Goal: Task Accomplishment & Management: Manage account settings

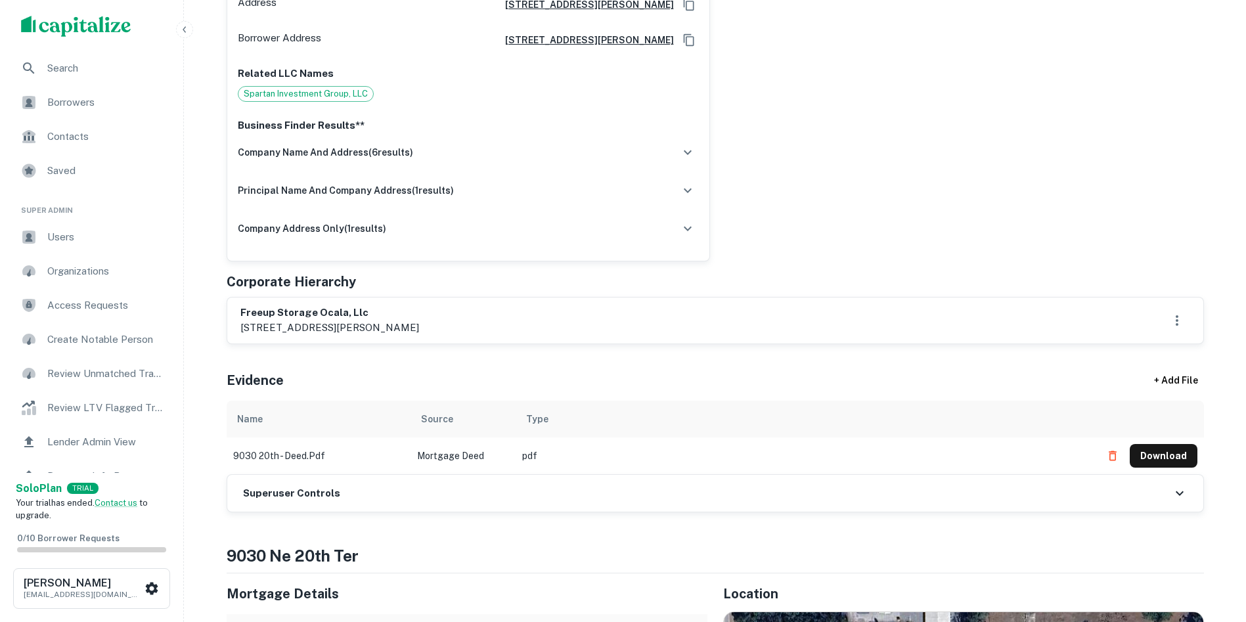
scroll to position [394, 0]
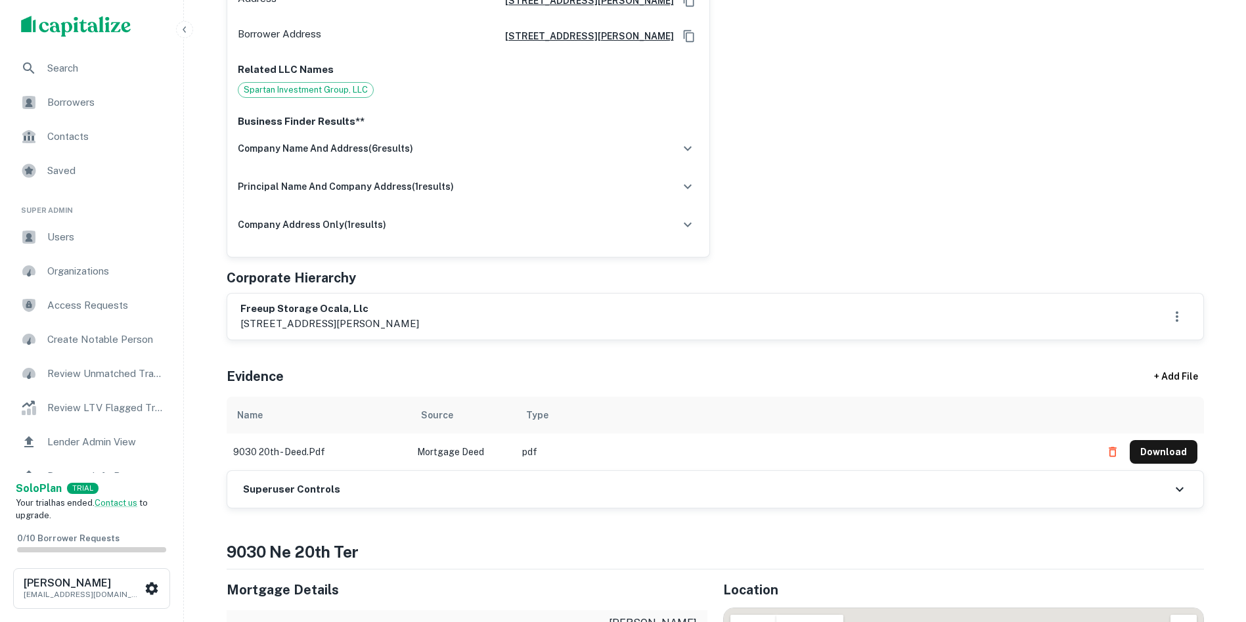
click at [284, 489] on h6 "Superuser Controls" at bounding box center [291, 489] width 97 height 15
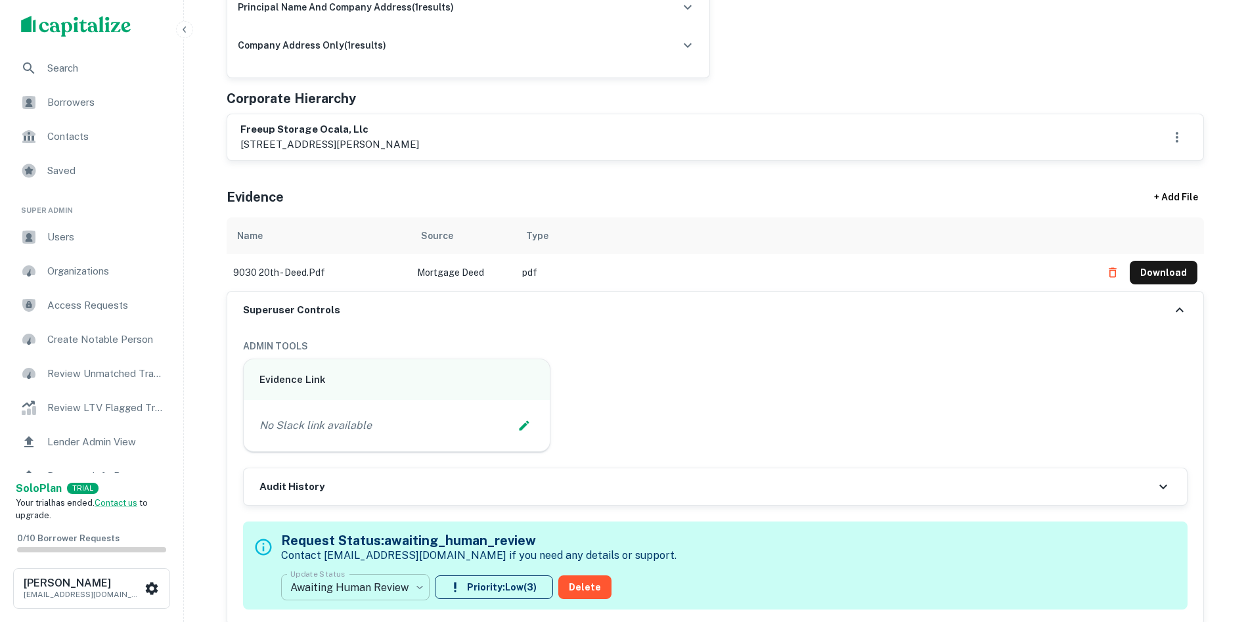
scroll to position [657, 0]
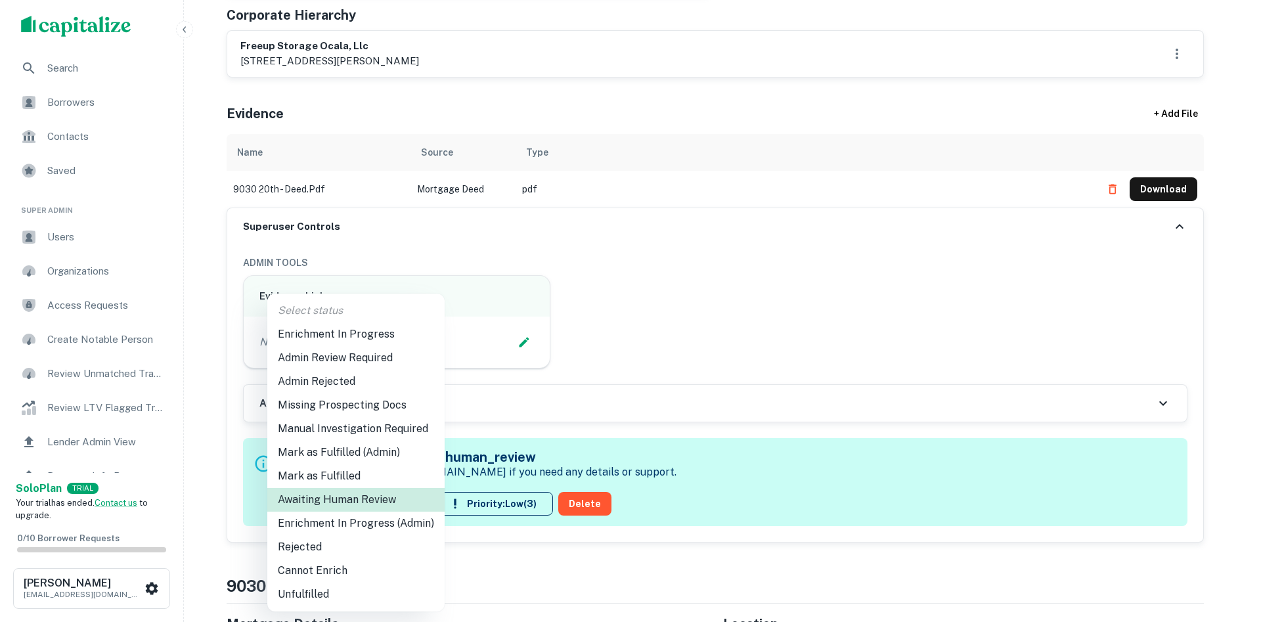
click at [330, 359] on li "Admin Review Required" at bounding box center [355, 358] width 177 height 24
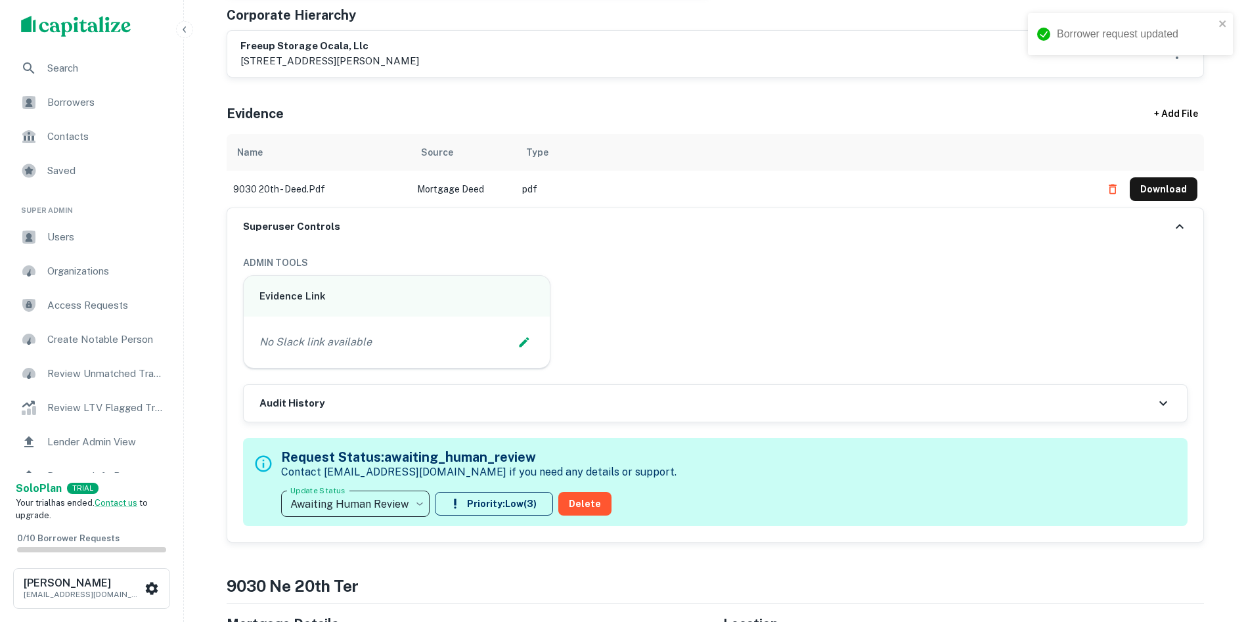
type input "**********"
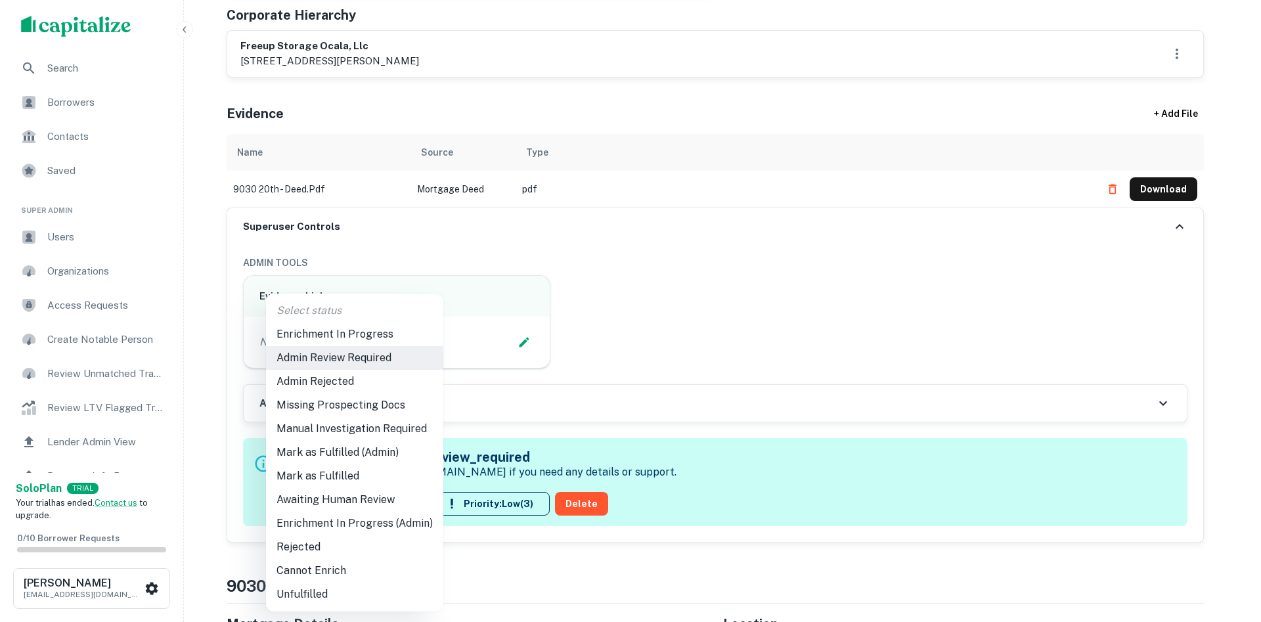
click at [354, 520] on li "Enrichment In Progress (Admin)" at bounding box center [354, 524] width 177 height 24
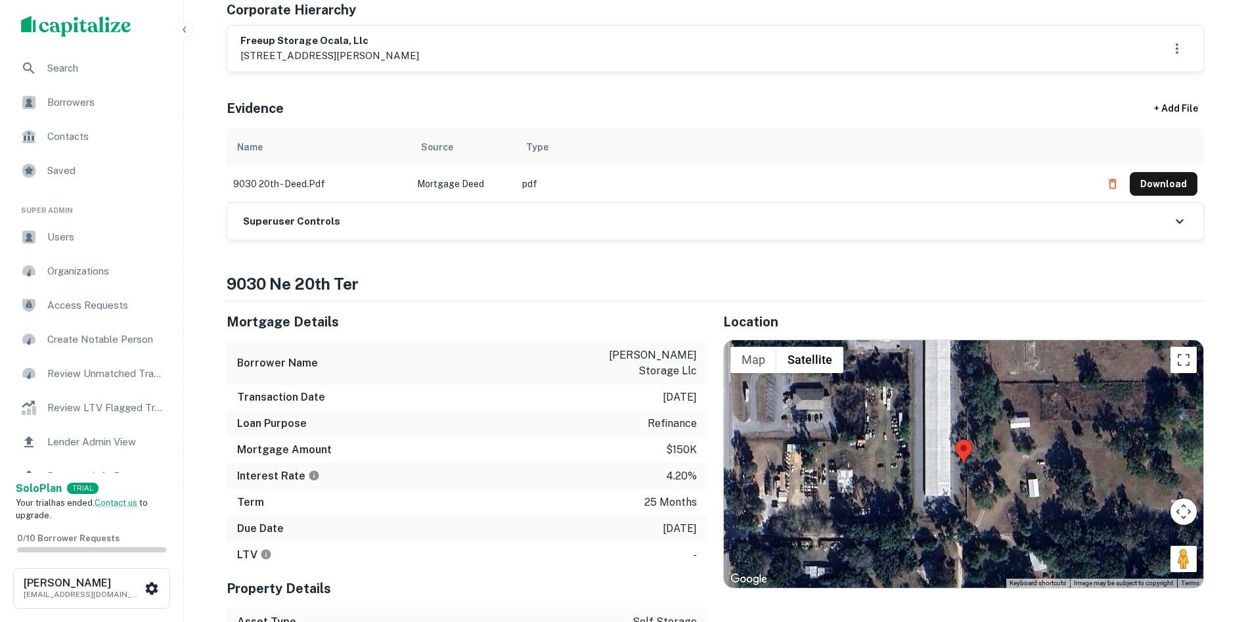
scroll to position [657, 0]
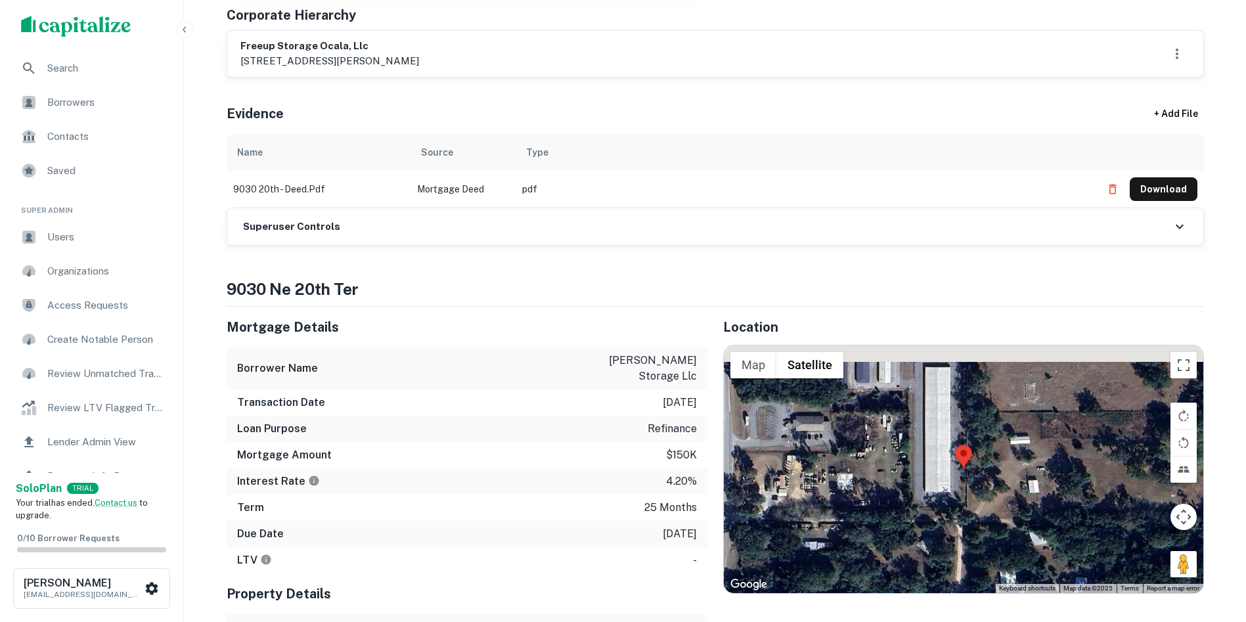
click at [292, 223] on h6 "Superuser Controls" at bounding box center [291, 226] width 97 height 15
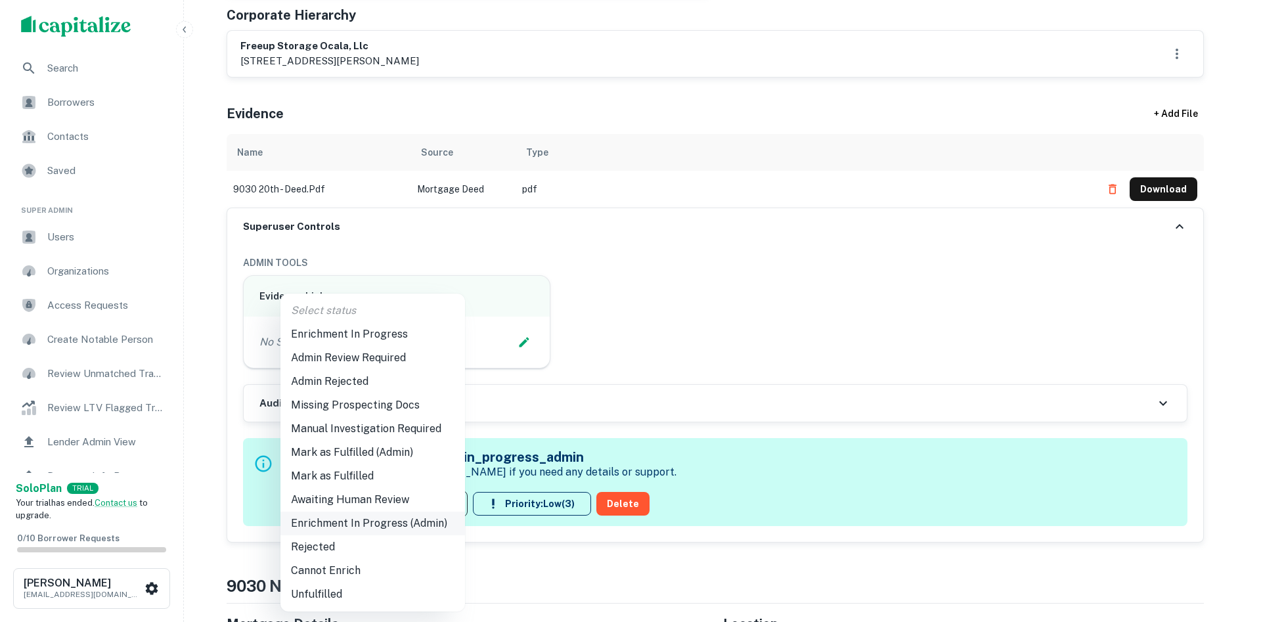
click at [391, 522] on li "Enrichment In Progress (Admin)" at bounding box center [373, 524] width 185 height 24
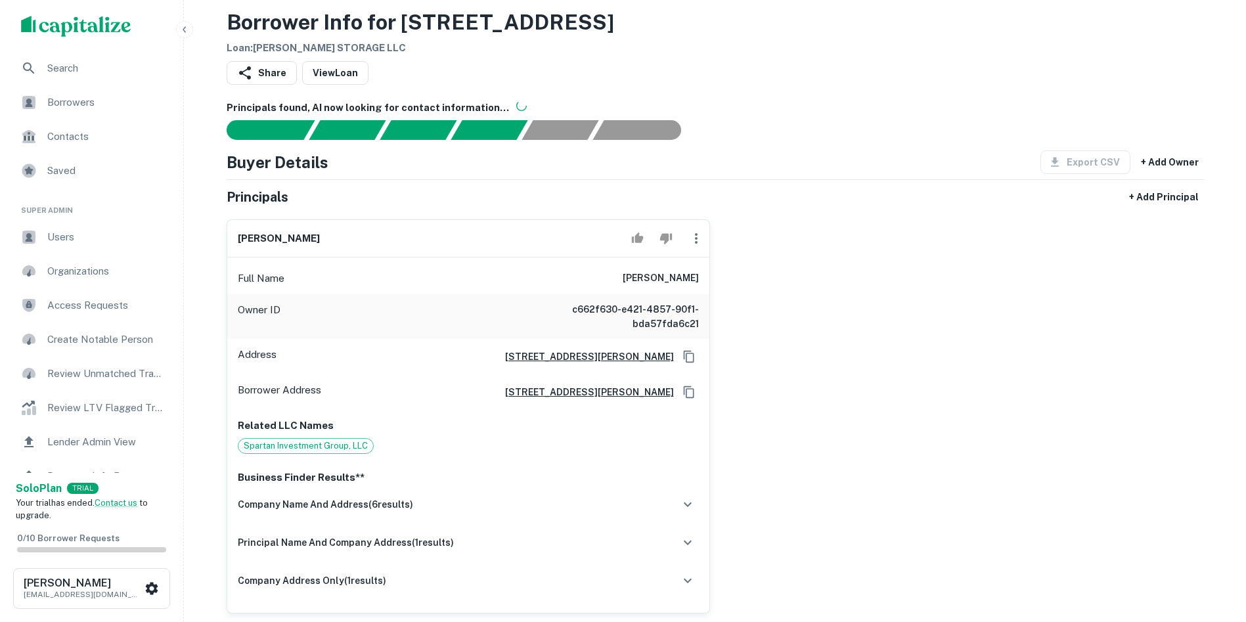
scroll to position [0, 0]
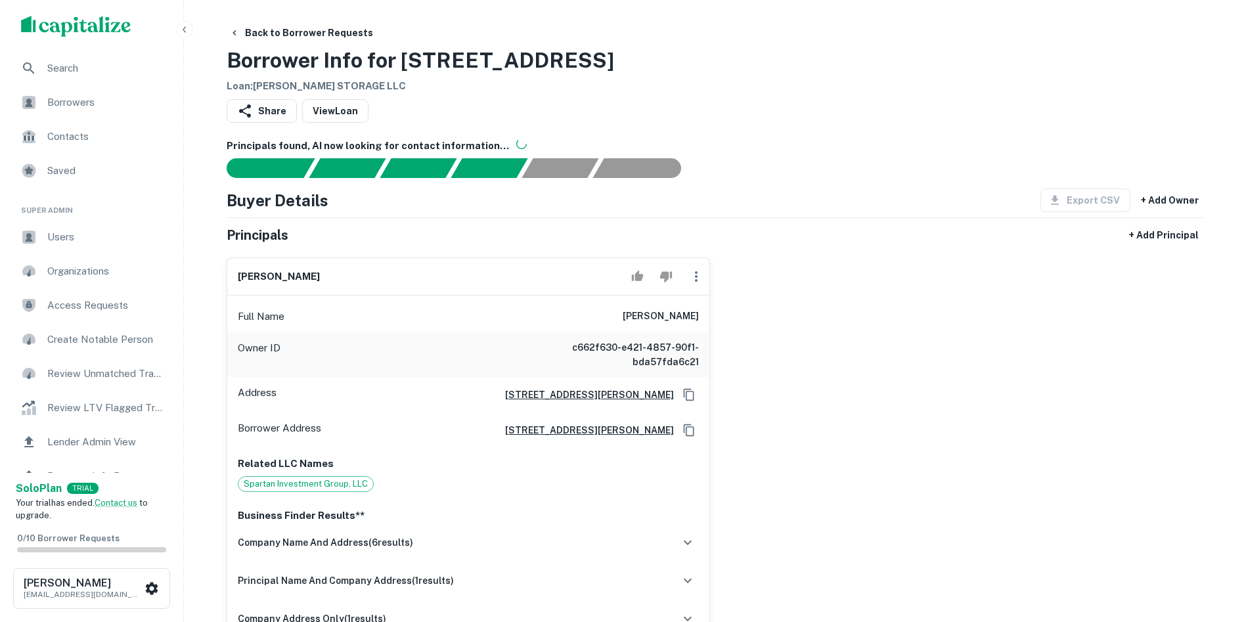
click at [1155, 75] on div "Back to Borrower Requests Borrower Info for 9030 NE 20TH TER Loan : ANTHONY STO…" at bounding box center [715, 57] width 977 height 73
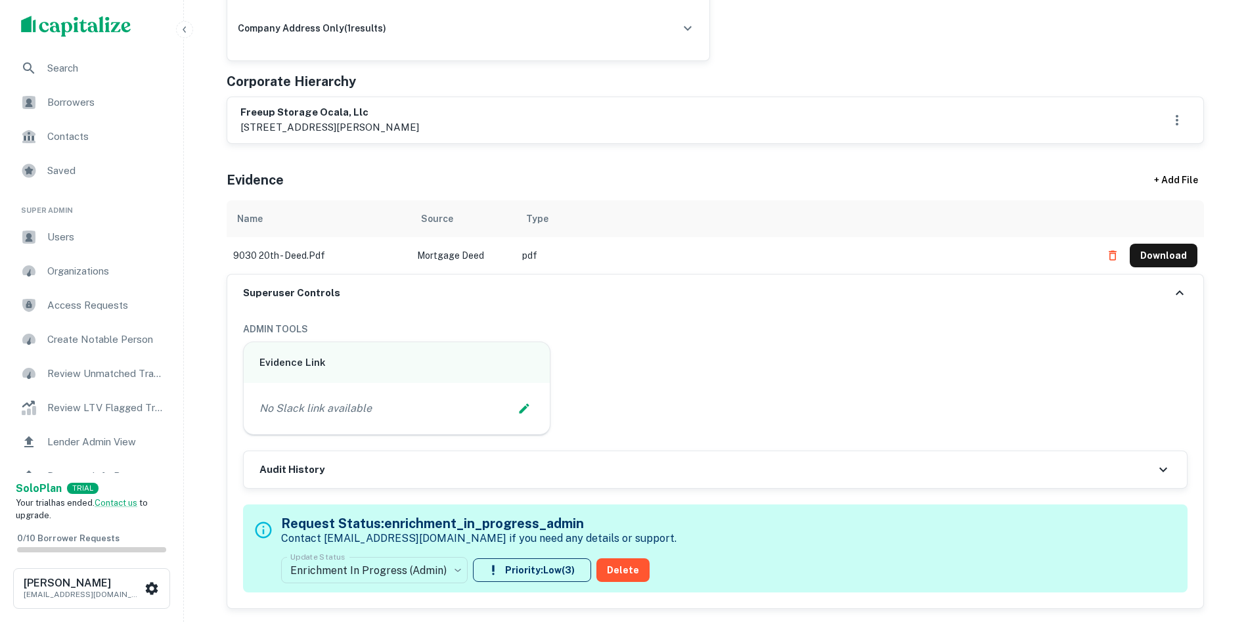
scroll to position [591, 0]
click at [526, 405] on icon "Edit Slack Link" at bounding box center [524, 407] width 13 height 13
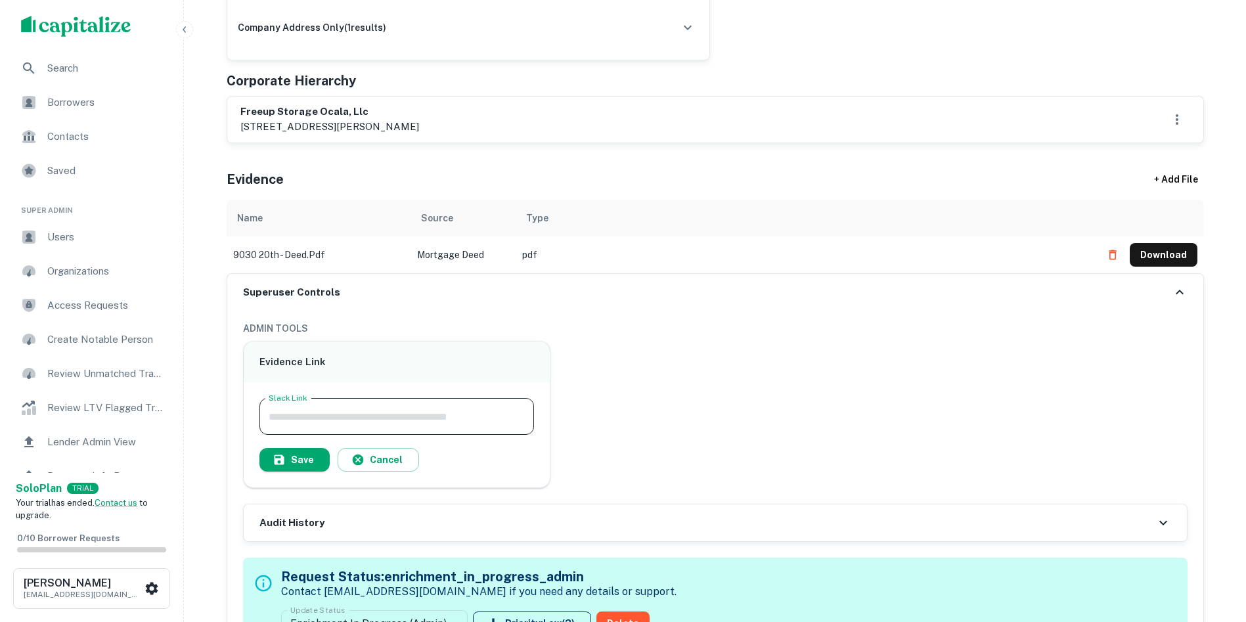
drag, startPoint x: 526, startPoint y: 405, endPoint x: 412, endPoint y: 407, distance: 113.7
click at [412, 407] on input "Slack Link" at bounding box center [396, 416] width 275 height 37
paste input "**********"
type input "**********"
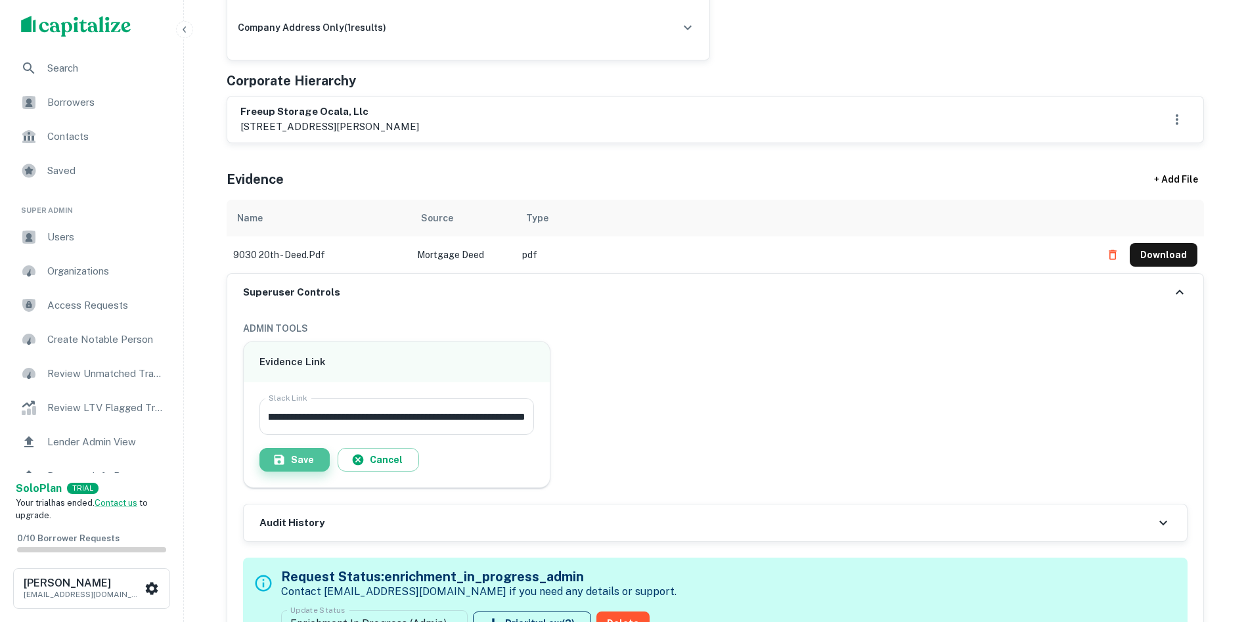
click at [277, 456] on icon "button" at bounding box center [279, 459] width 13 height 13
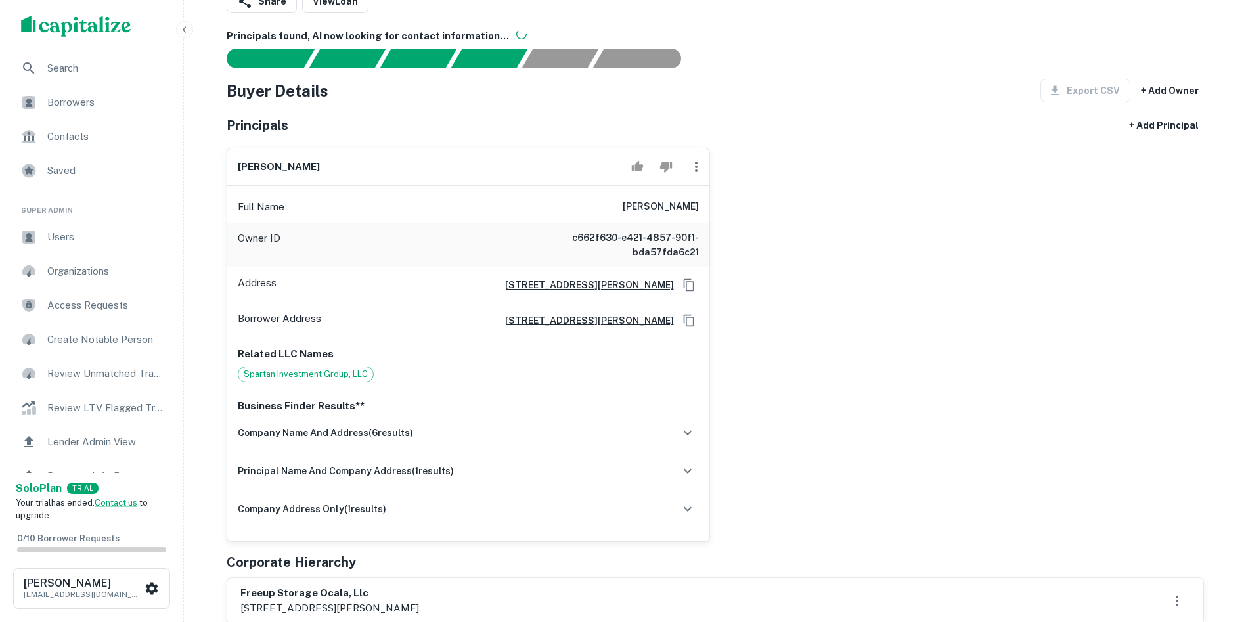
scroll to position [263, 0]
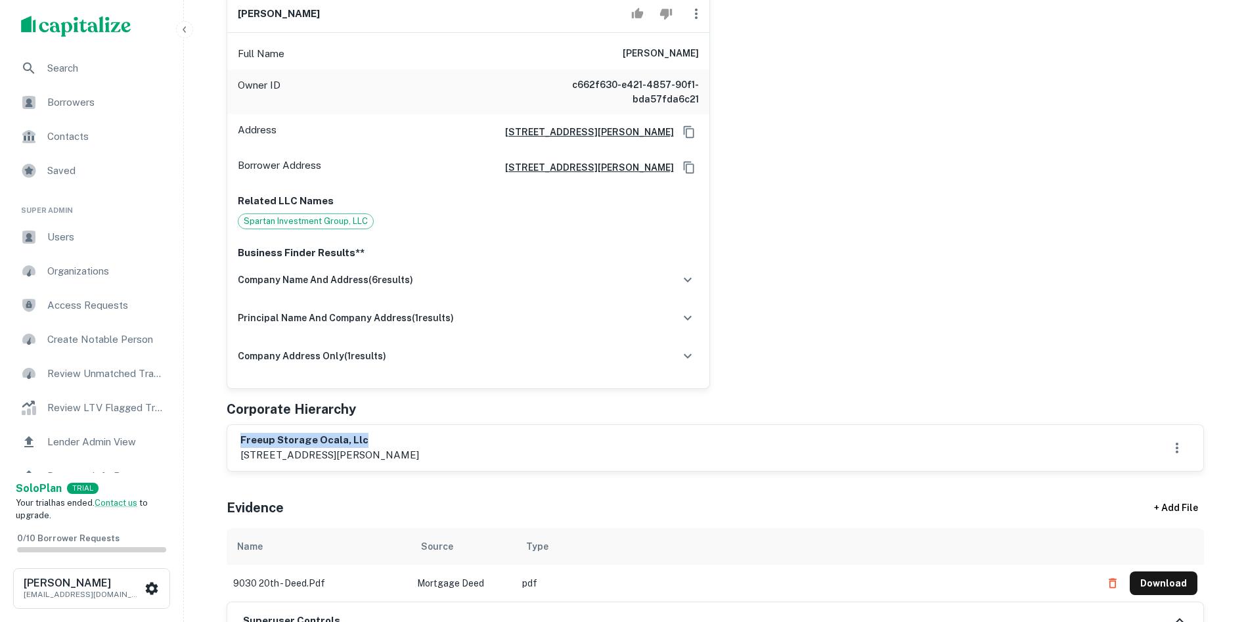
drag, startPoint x: 236, startPoint y: 433, endPoint x: 417, endPoint y: 445, distance: 181.7
click at [417, 445] on div "freeup storage ocala, llc 9161 ne jacksonville road, anthony, fl, 32617" at bounding box center [715, 448] width 976 height 46
click at [459, 435] on div "freeup storage ocala, llc 9161 ne jacksonville road, anthony, fl, 32617" at bounding box center [715, 448] width 950 height 30
drag, startPoint x: 242, startPoint y: 434, endPoint x: 467, endPoint y: 446, distance: 225.6
click at [467, 446] on div "freeup storage ocala, llc 9161 ne jacksonville road, anthony, fl, 32617" at bounding box center [715, 448] width 950 height 30
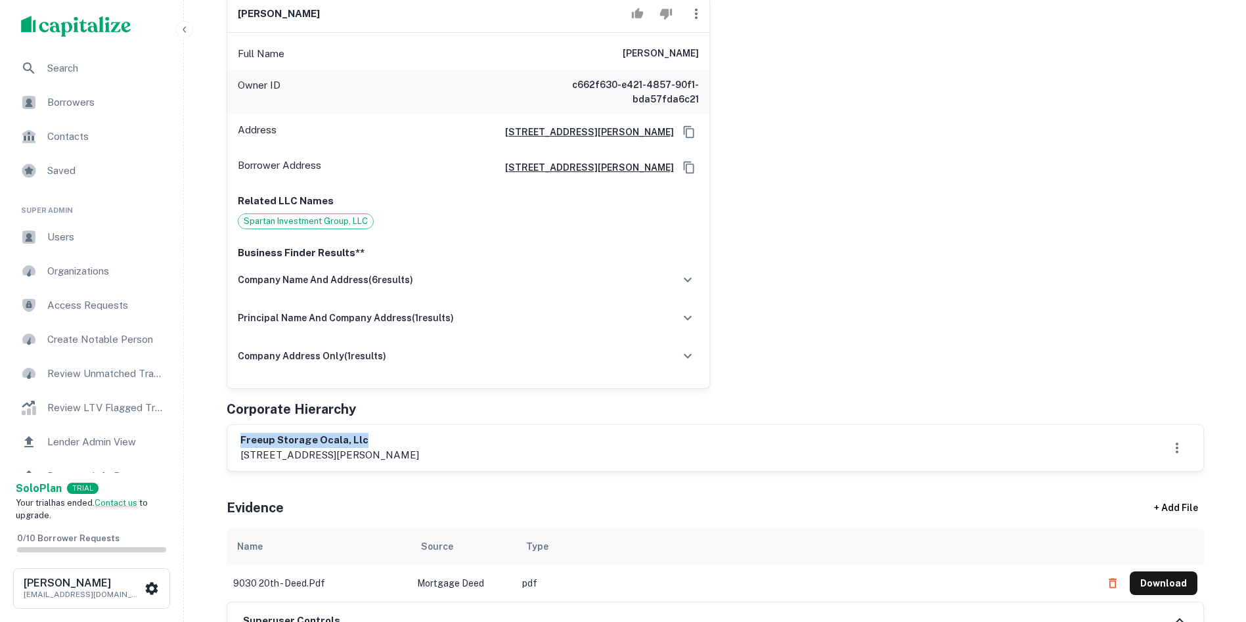
click at [460, 424] on div "freeup storage ocala, llc 9161 ne jacksonville road, anthony, fl, 32617" at bounding box center [715, 447] width 977 height 47
drag, startPoint x: 242, startPoint y: 455, endPoint x: 507, endPoint y: 462, distance: 264.8
click at [507, 462] on div "freeup storage ocala, llc 9161 ne jacksonville road, anthony, fl, 32617" at bounding box center [715, 448] width 950 height 30
click at [459, 405] on div "Corporate Hierarchy" at bounding box center [715, 409] width 977 height 20
drag, startPoint x: 243, startPoint y: 437, endPoint x: 491, endPoint y: 449, distance: 248.6
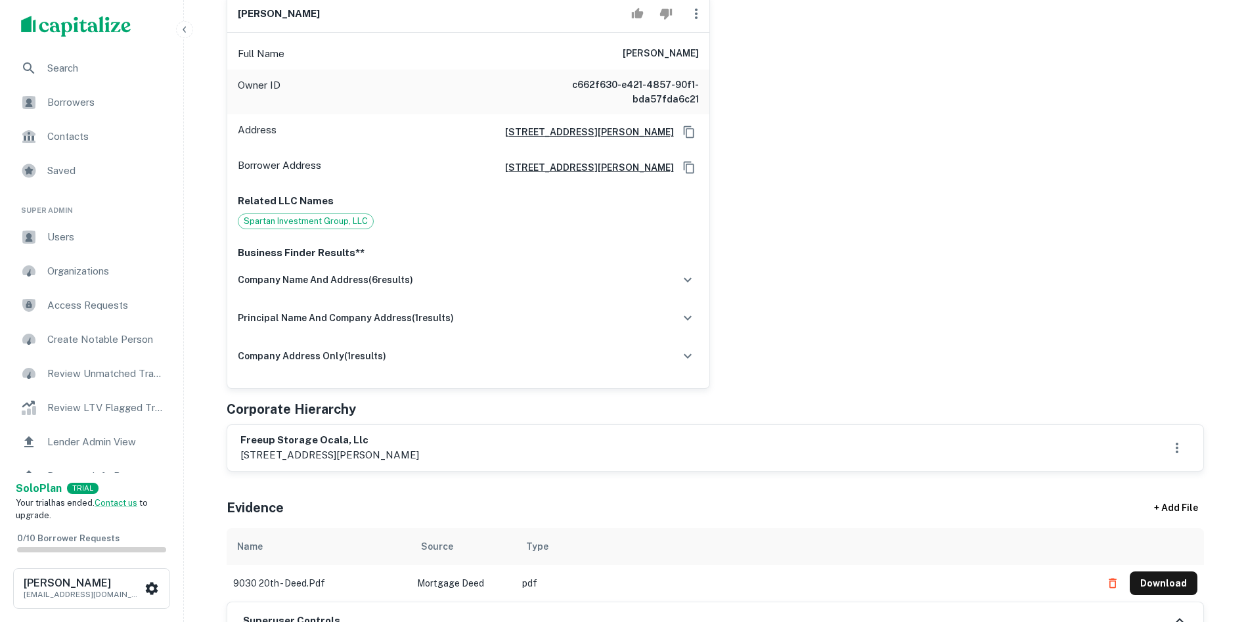
click at [491, 449] on div "freeup storage ocala, llc 9161 ne jacksonville road, anthony, fl, 32617" at bounding box center [715, 448] width 950 height 30
click at [880, 361] on div "ben lapidus Full Name ben lapidus Owner ID c662f630-e421-4857-90f1-bda57fda6c21…" at bounding box center [710, 186] width 988 height 405
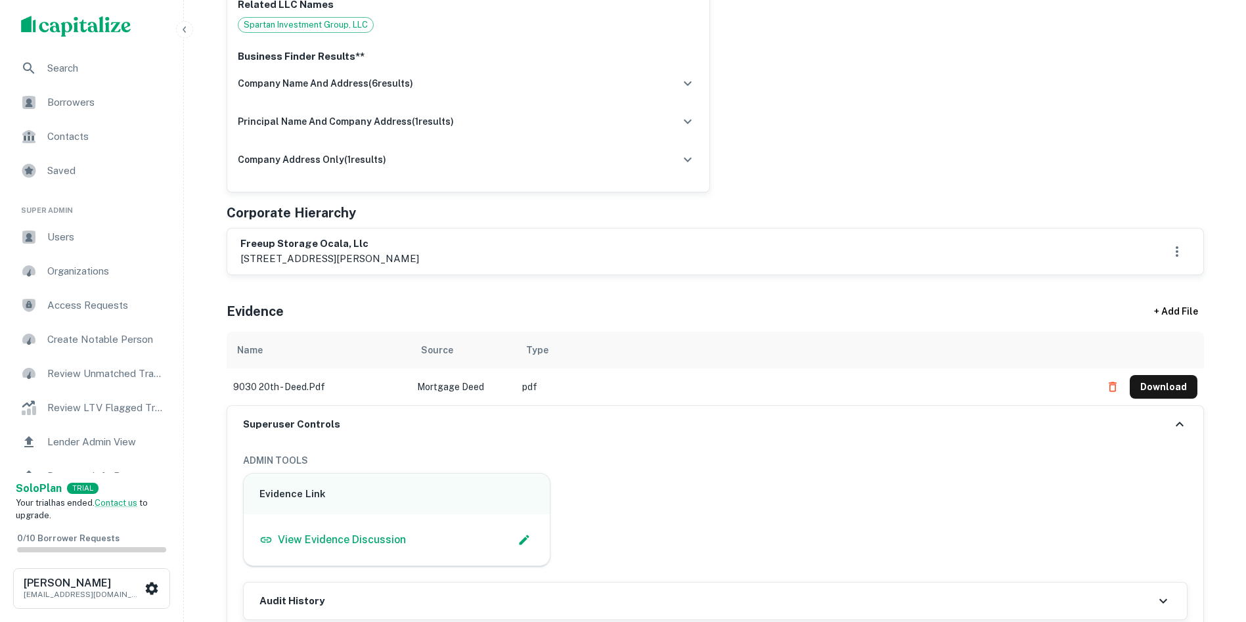
scroll to position [460, 0]
click at [1178, 380] on button "Download" at bounding box center [1164, 386] width 68 height 24
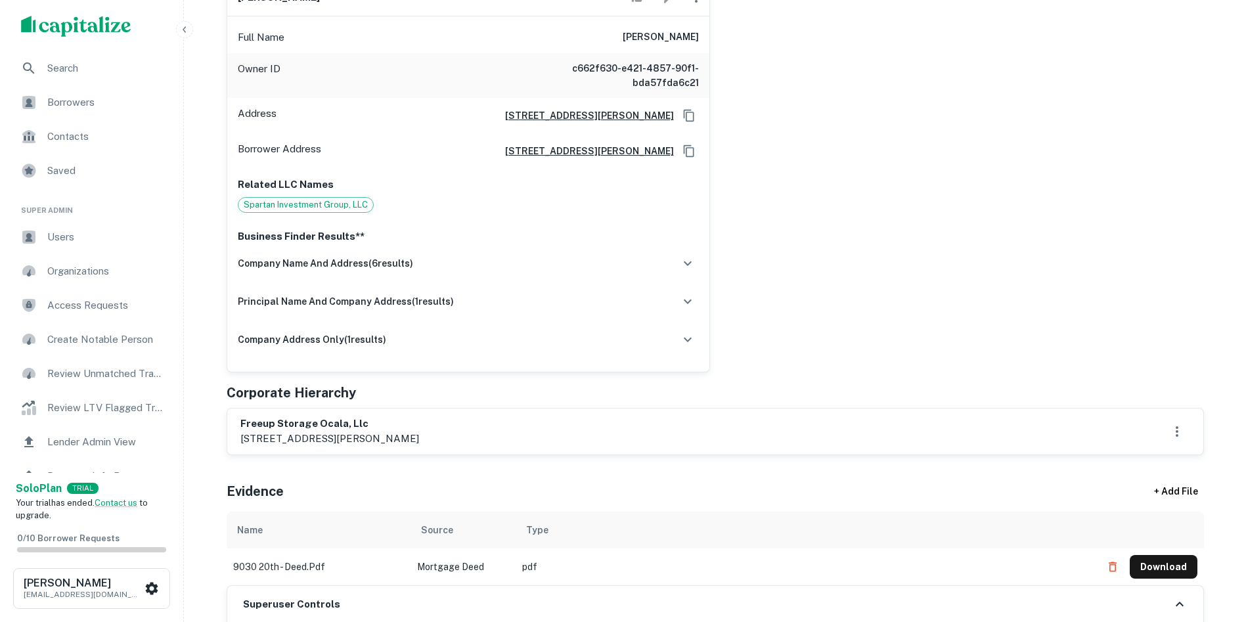
scroll to position [263, 0]
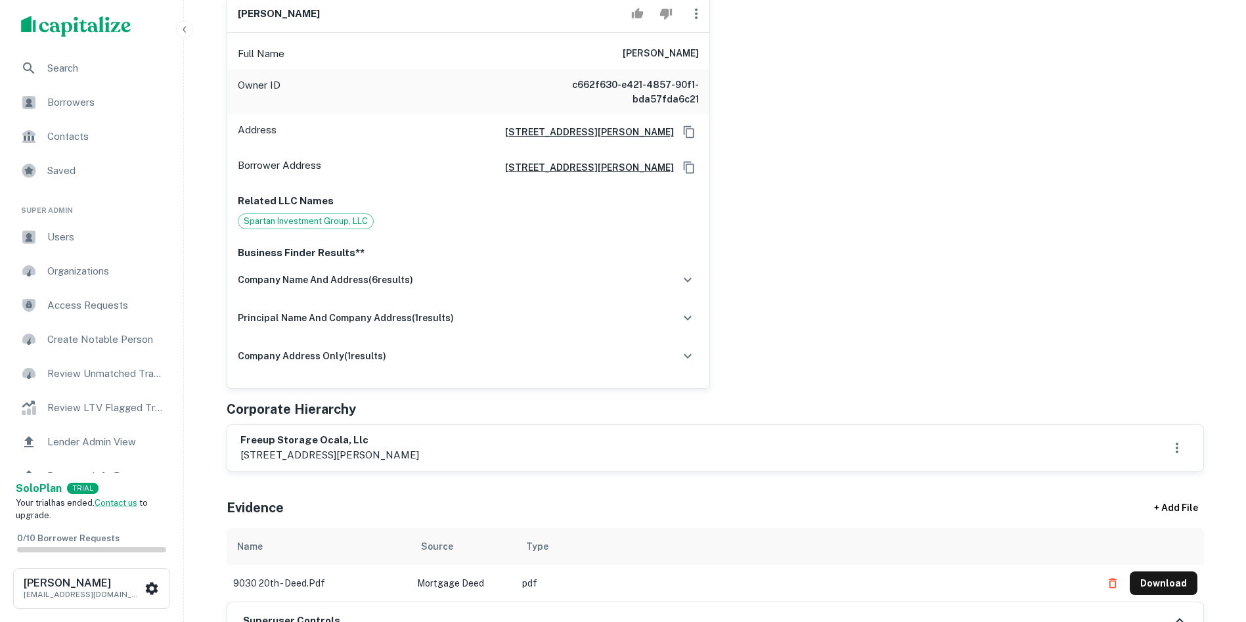
click at [1122, 61] on div "ben lapidus Full Name ben lapidus Owner ID c662f630-e421-4857-90f1-bda57fda6c21…" at bounding box center [710, 186] width 988 height 405
click at [1202, 118] on div "ben lapidus Full Name ben lapidus Owner ID c662f630-e421-4857-90f1-bda57fda6c21…" at bounding box center [710, 186] width 988 height 405
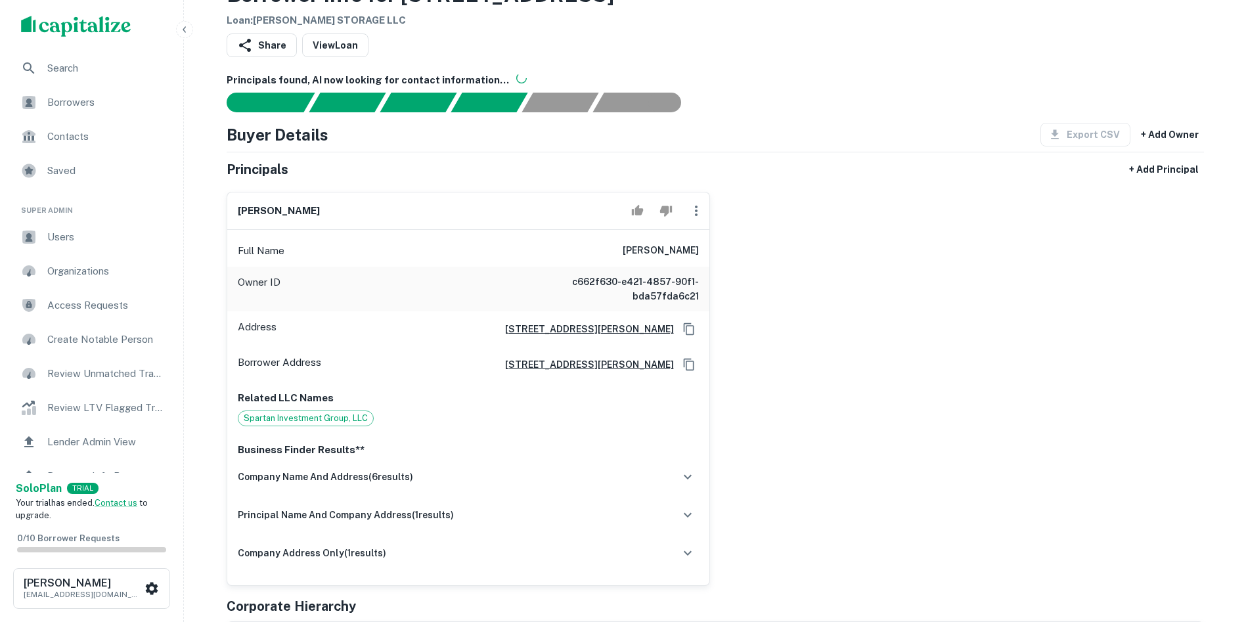
click at [1180, 261] on div "ben lapidus Full Name ben lapidus Owner ID c662f630-e421-4857-90f1-bda57fda6c21…" at bounding box center [710, 383] width 988 height 405
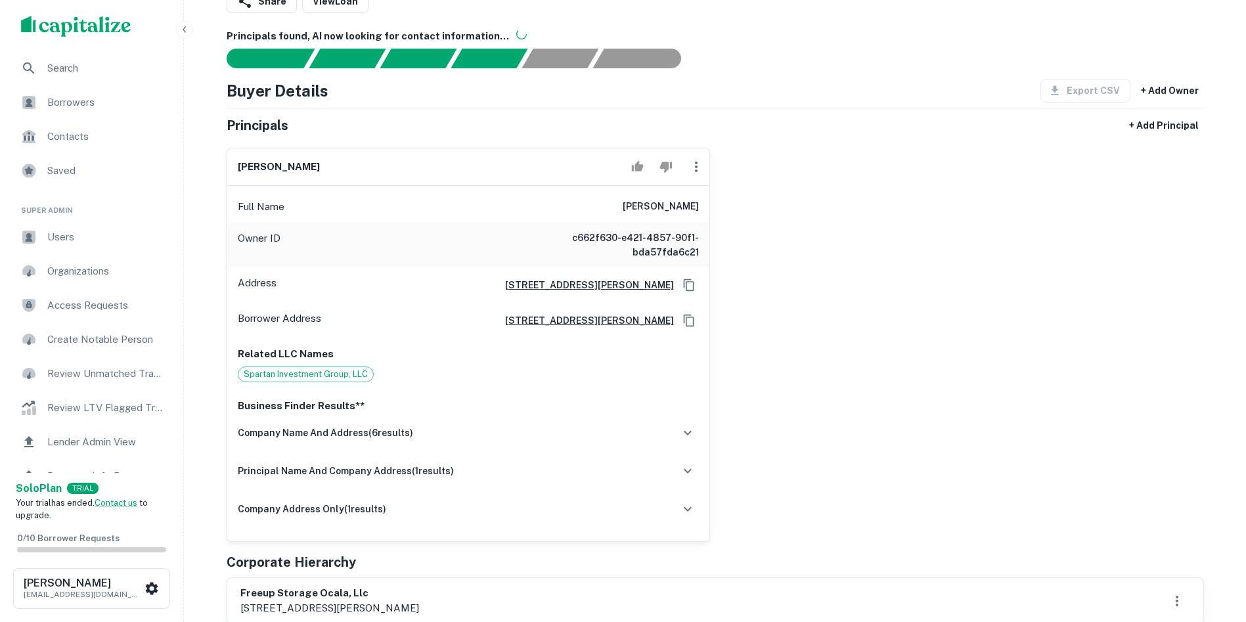
scroll to position [197, 0]
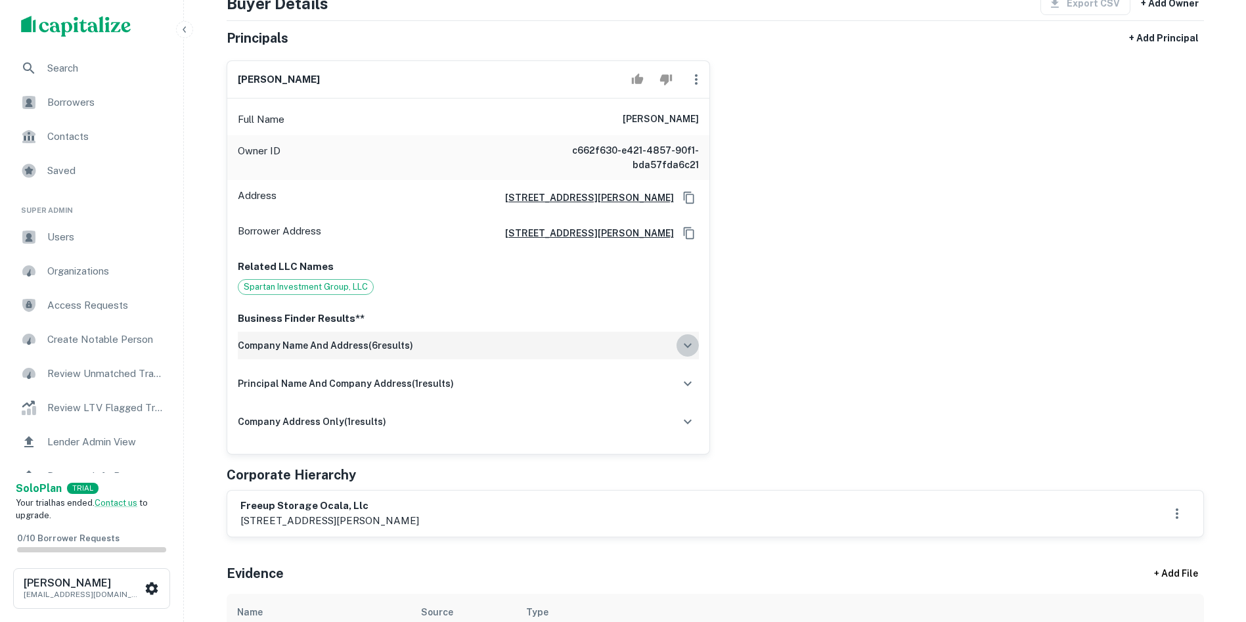
click at [681, 353] on button "button" at bounding box center [688, 345] width 22 height 22
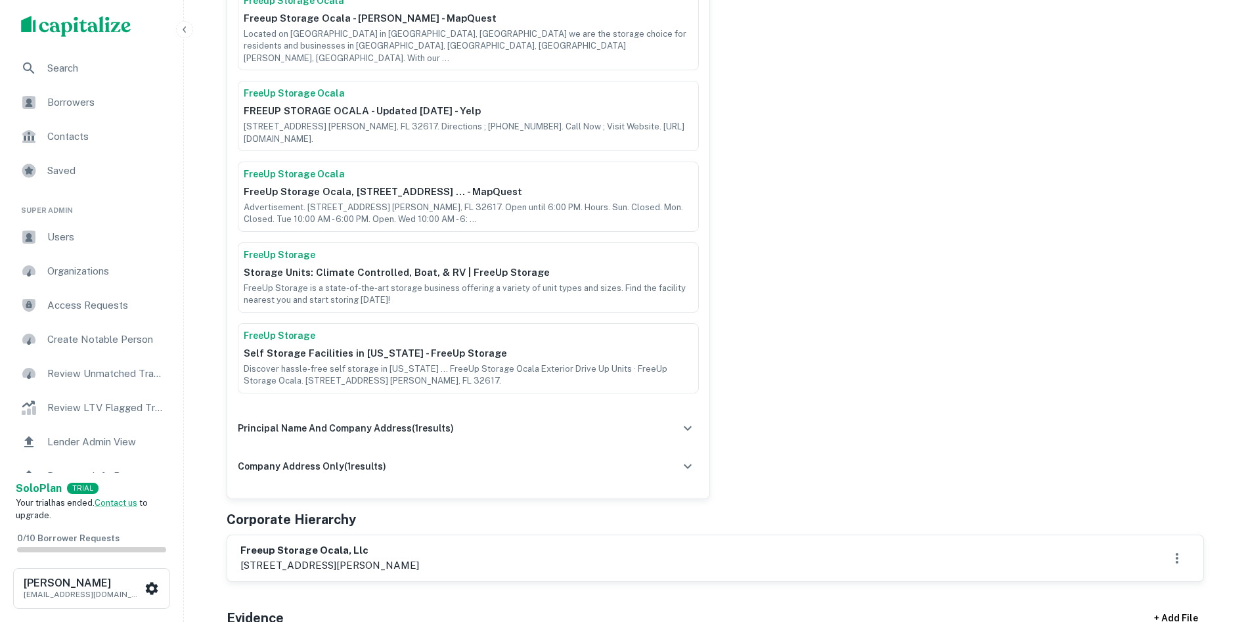
scroll to position [657, 0]
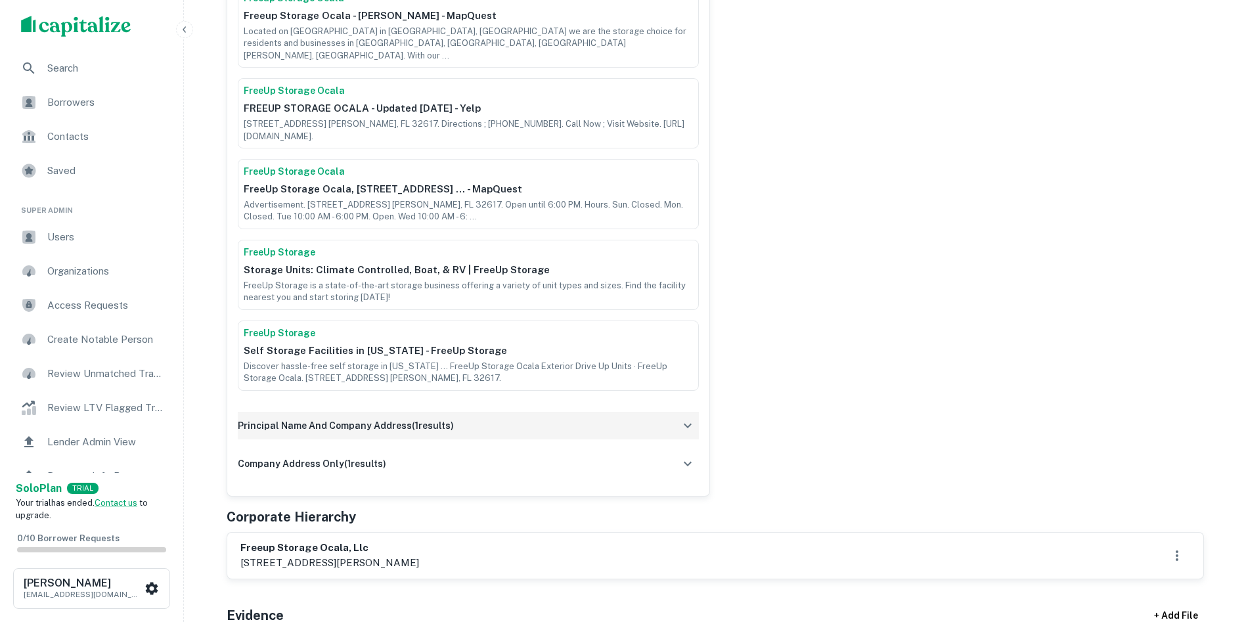
click at [657, 414] on div "principal name and company address ( 1 results)" at bounding box center [468, 426] width 461 height 28
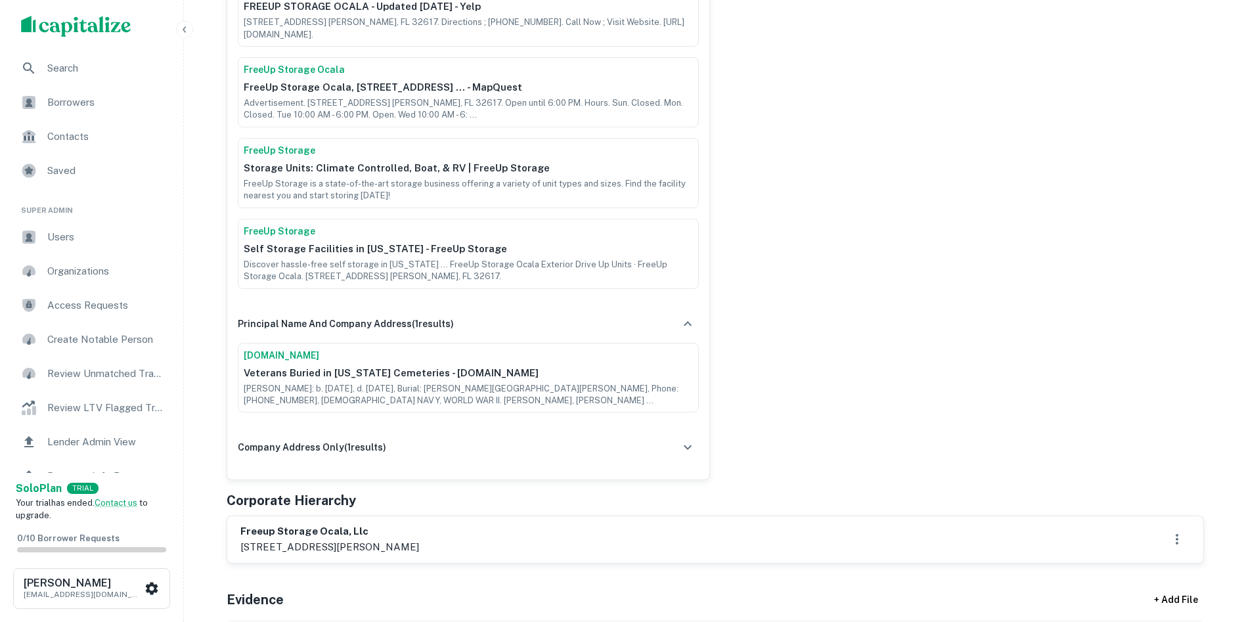
scroll to position [788, 0]
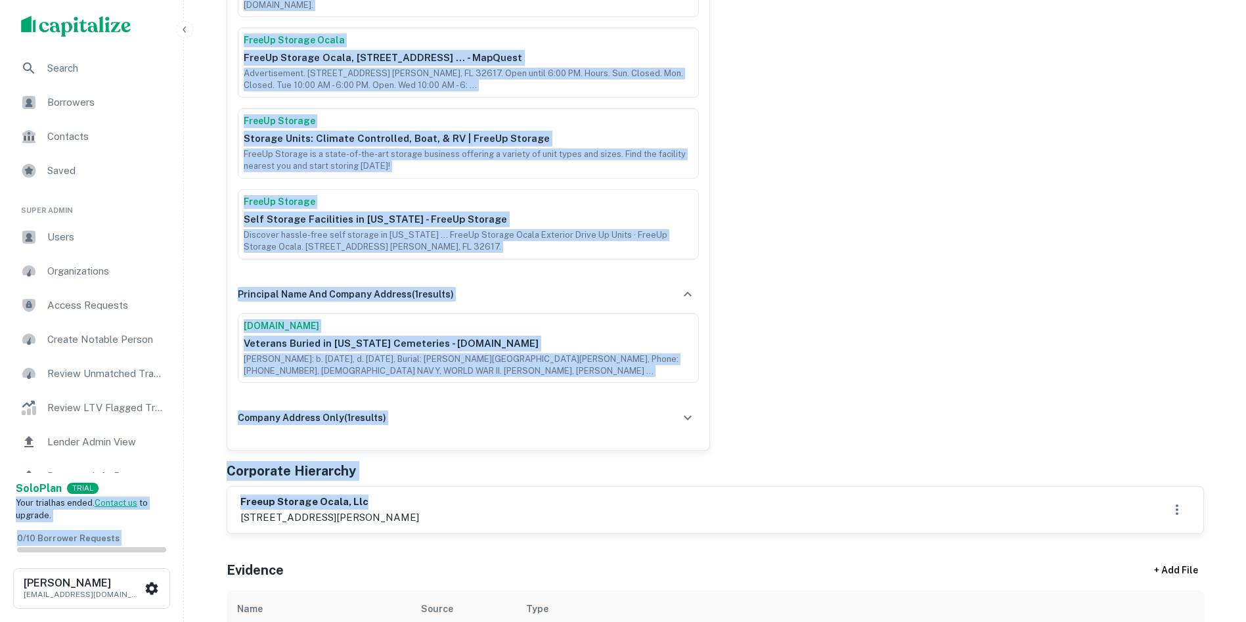
drag, startPoint x: 363, startPoint y: 486, endPoint x: 141, endPoint y: 483, distance: 222.7
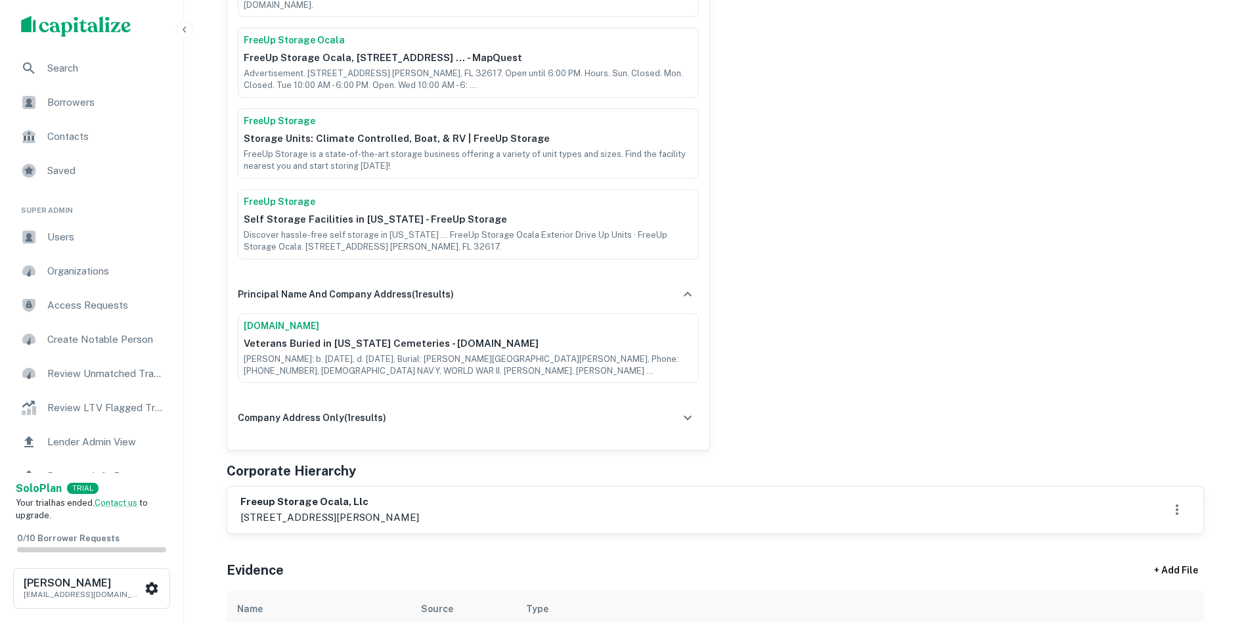
click at [285, 495] on h6 "freeup storage ocala, llc" at bounding box center [329, 502] width 179 height 15
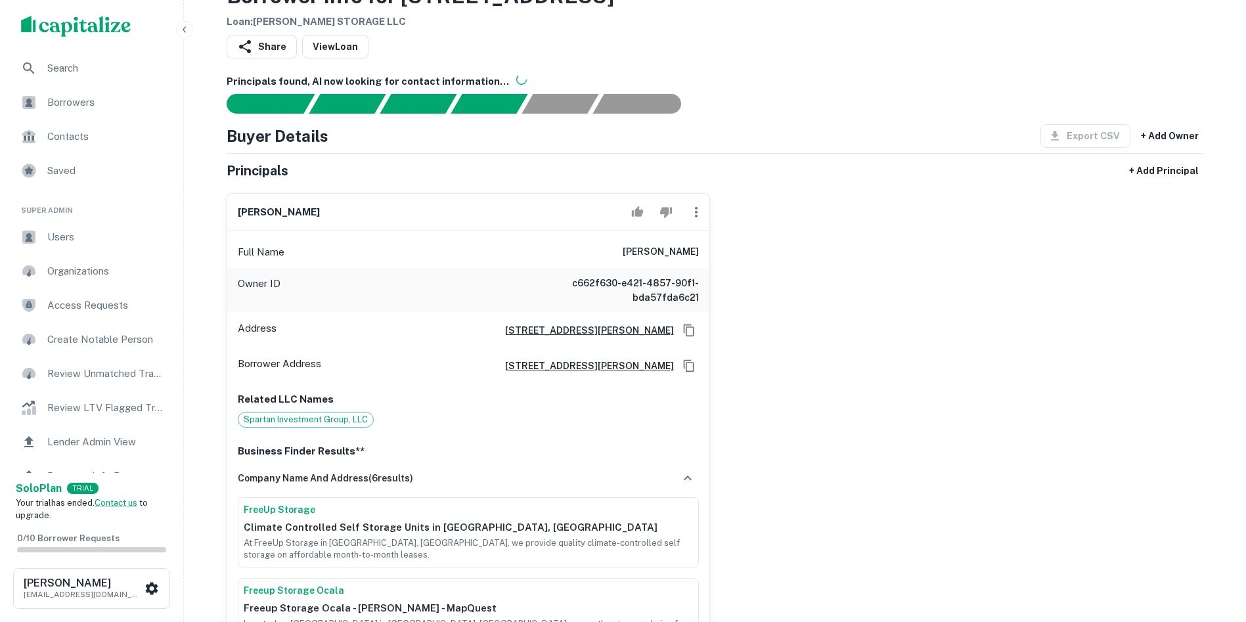
scroll to position [0, 0]
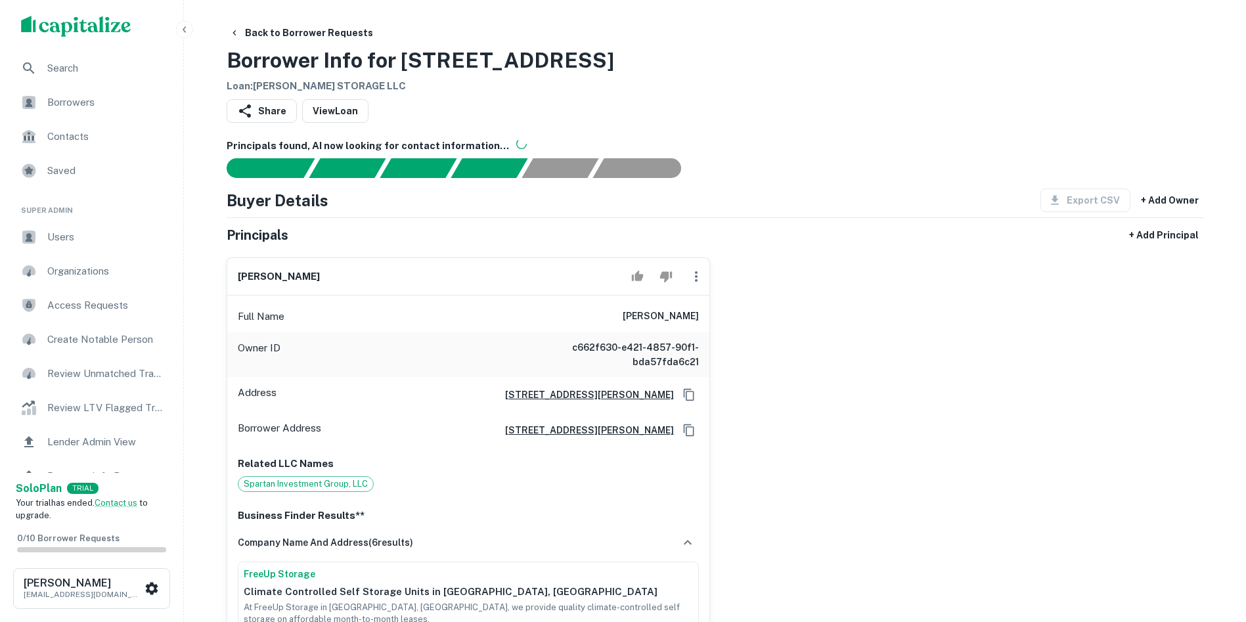
click at [272, 271] on h6 "ben lapidus" at bounding box center [279, 276] width 82 height 15
copy div "ben lapidus"
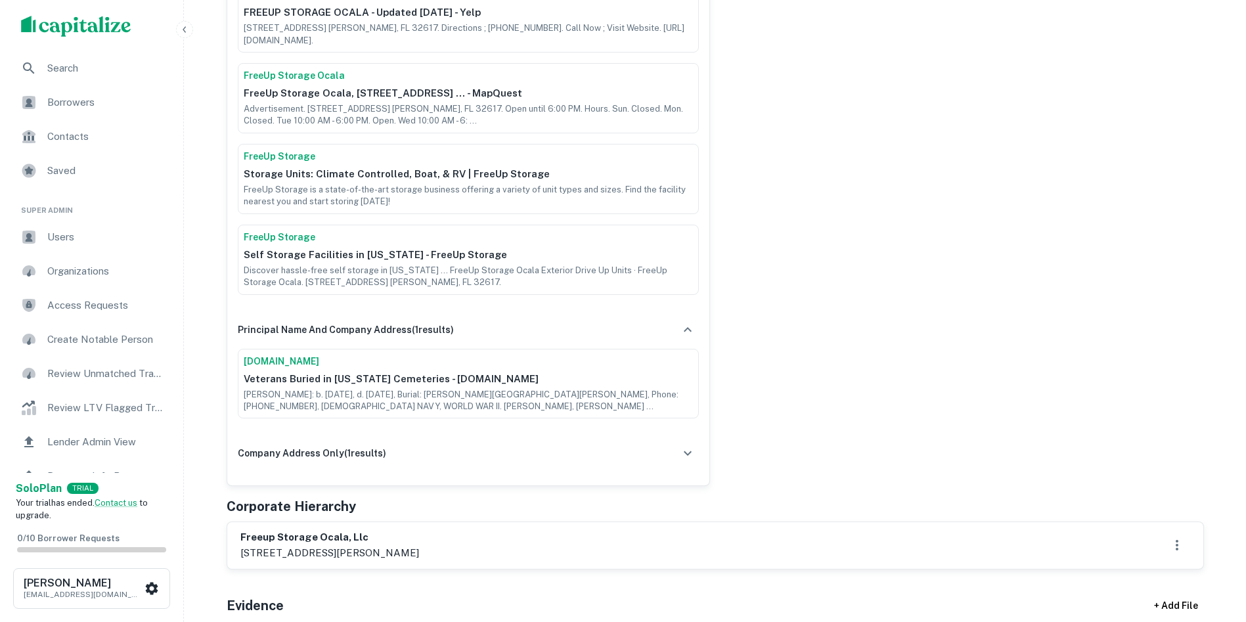
scroll to position [788, 0]
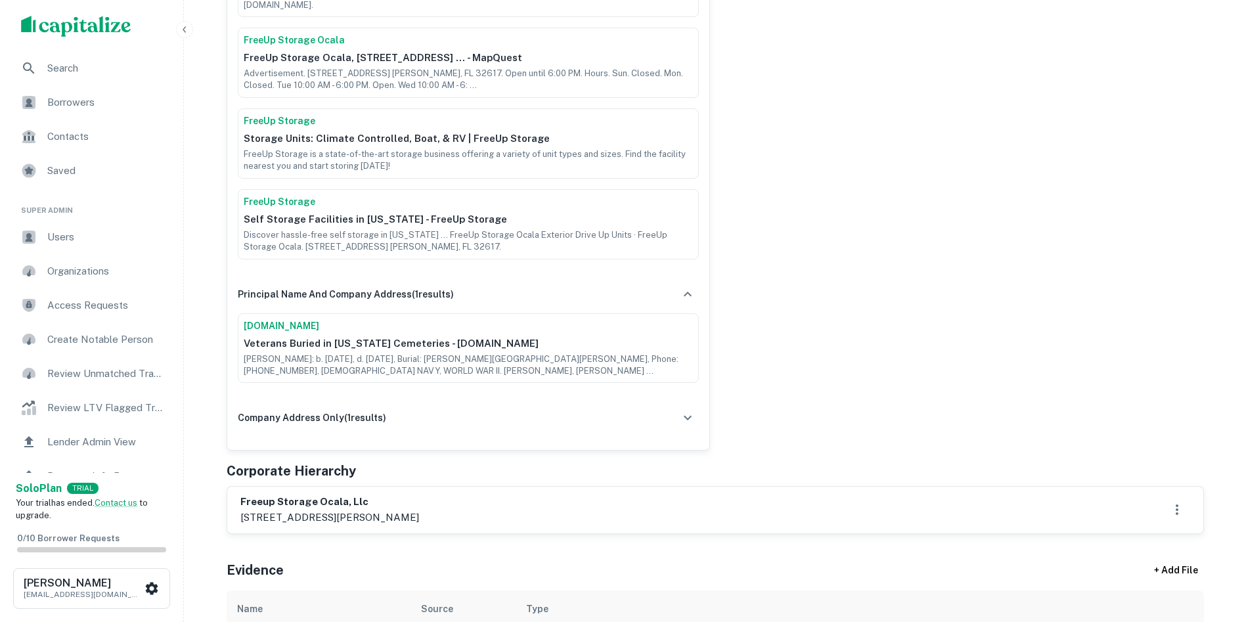
drag, startPoint x: 240, startPoint y: 505, endPoint x: 454, endPoint y: 510, distance: 214.2
click at [454, 510] on div "freeup storage ocala, llc 9161 ne jacksonville road, anthony, fl, 32617" at bounding box center [715, 510] width 950 height 30
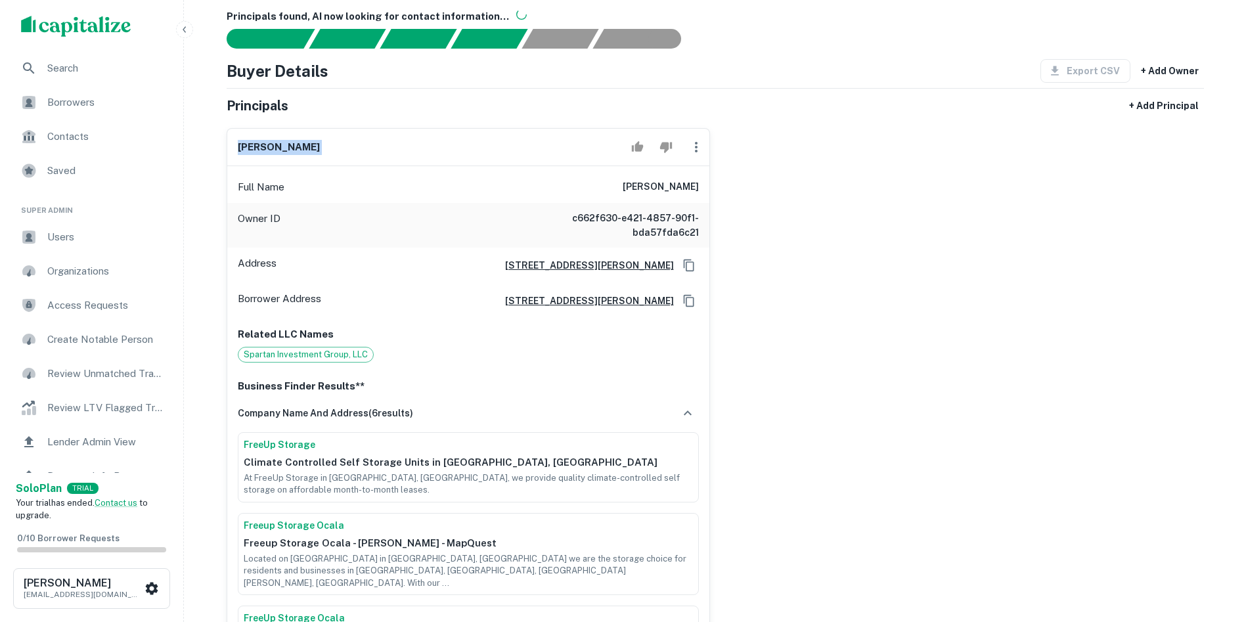
scroll to position [66, 0]
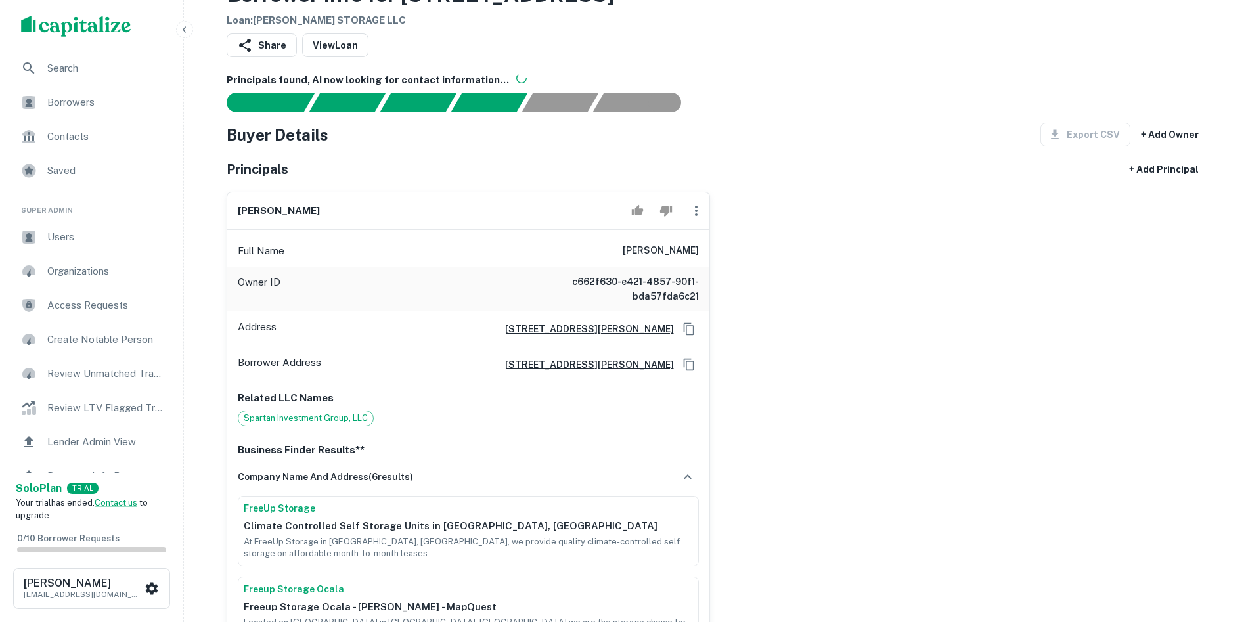
click at [246, 207] on h6 "ben lapidus" at bounding box center [279, 211] width 82 height 15
copy div "ben lapidus"
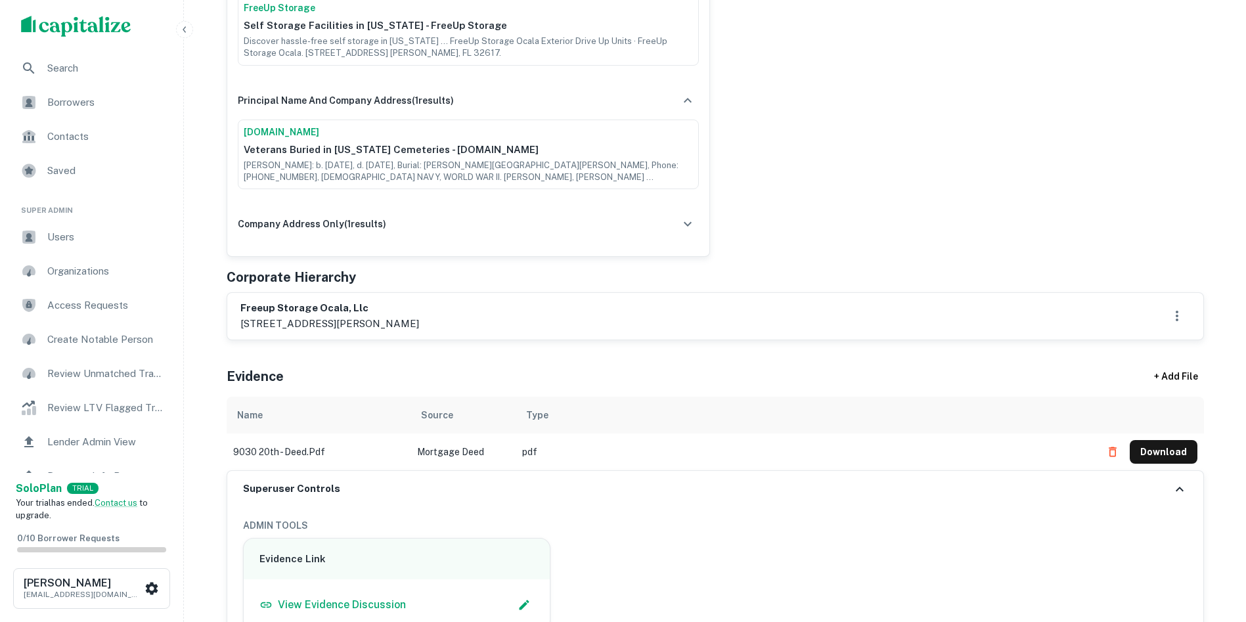
scroll to position [985, 0]
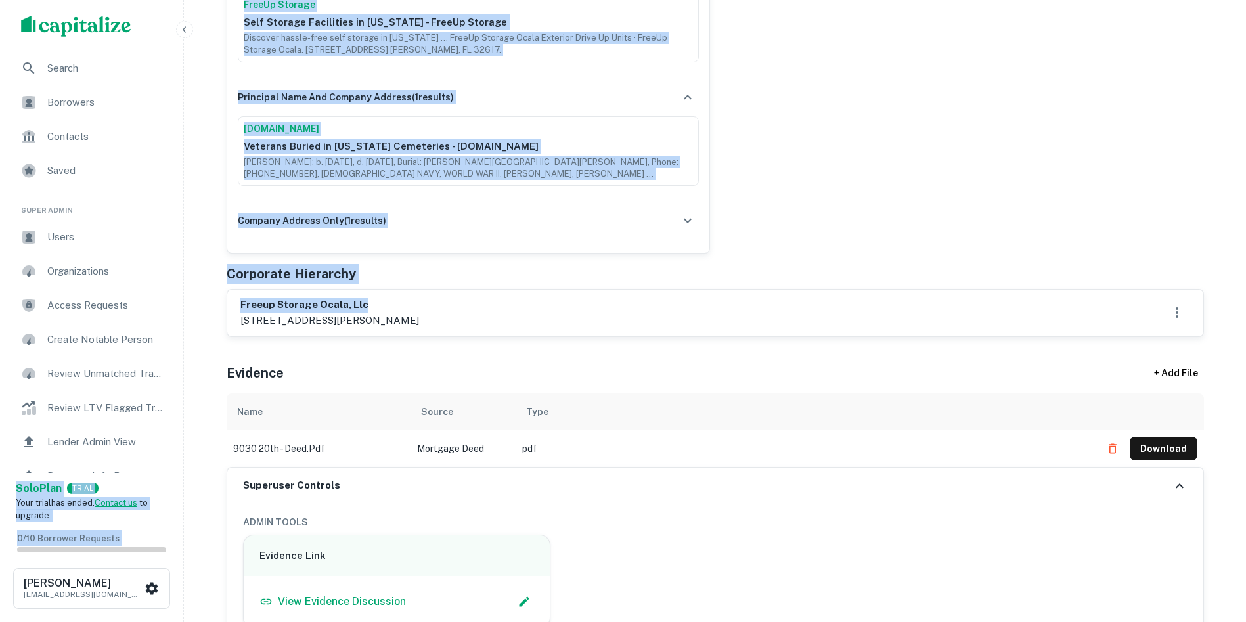
drag, startPoint x: 370, startPoint y: 296, endPoint x: 168, endPoint y: 303, distance: 202.5
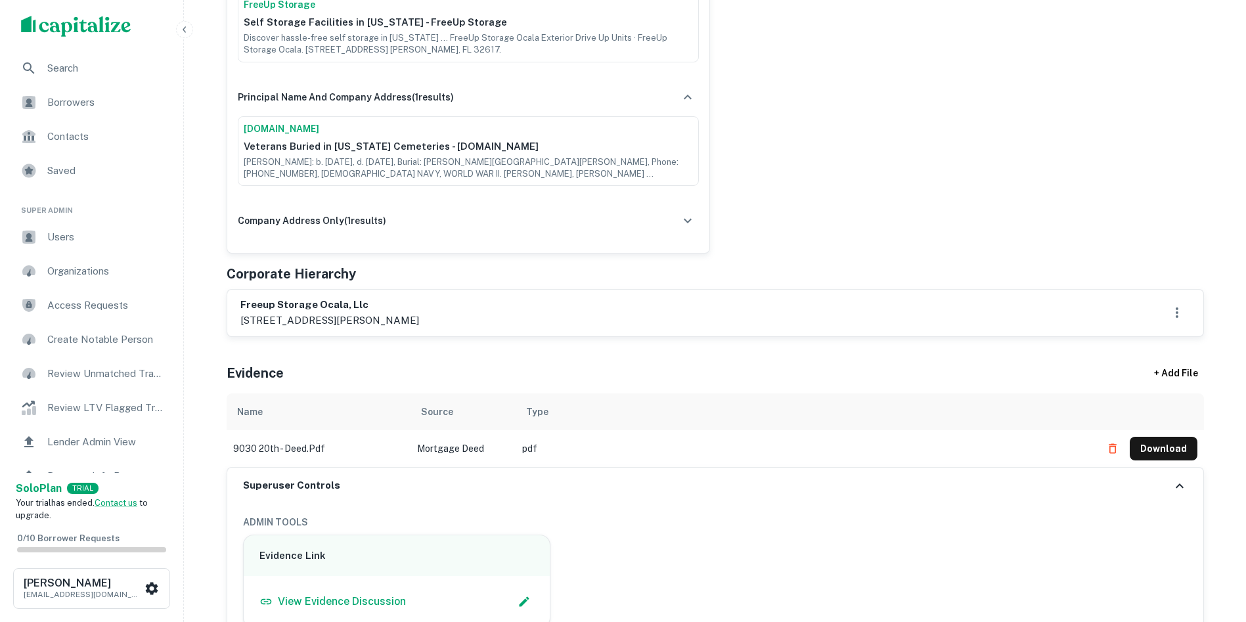
click at [331, 298] on h6 "freeup storage ocala, llc" at bounding box center [329, 305] width 179 height 15
copy h6 "freeup storage ocala, llc"
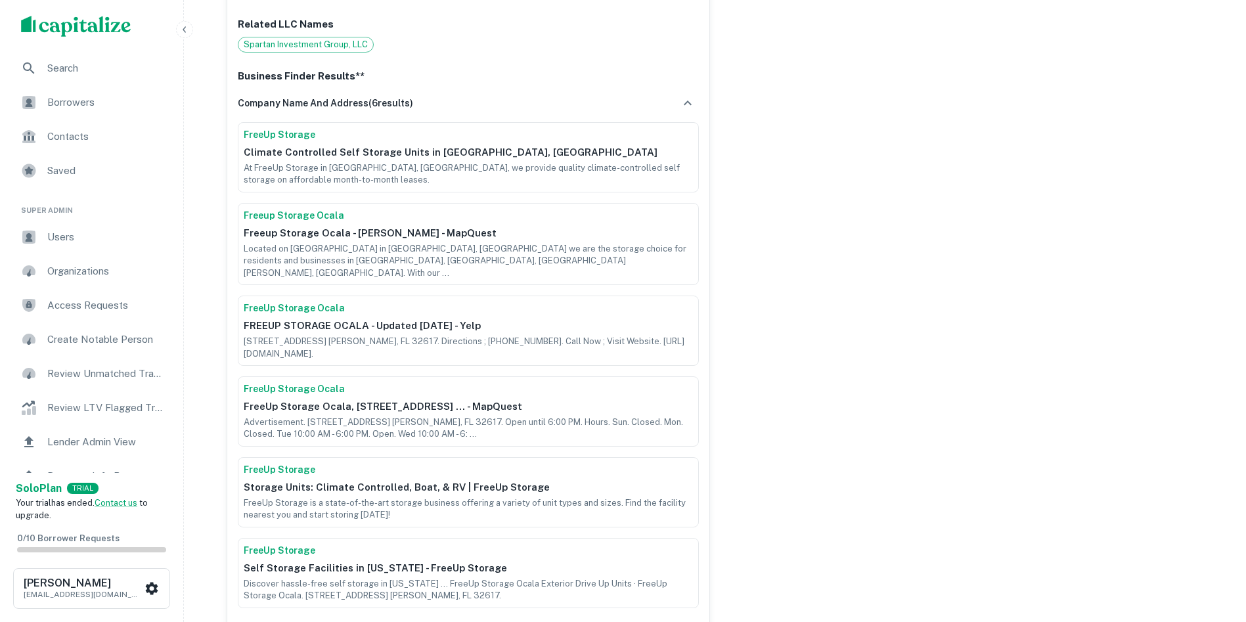
scroll to position [460, 0]
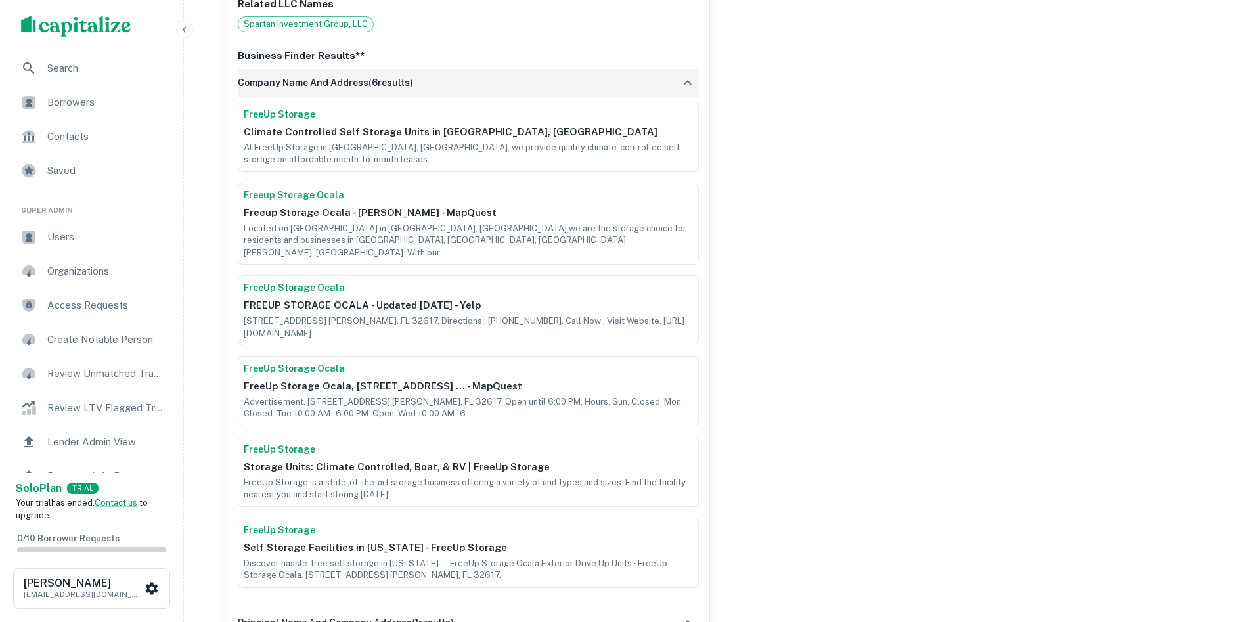
click at [690, 79] on icon "button" at bounding box center [688, 83] width 16 height 16
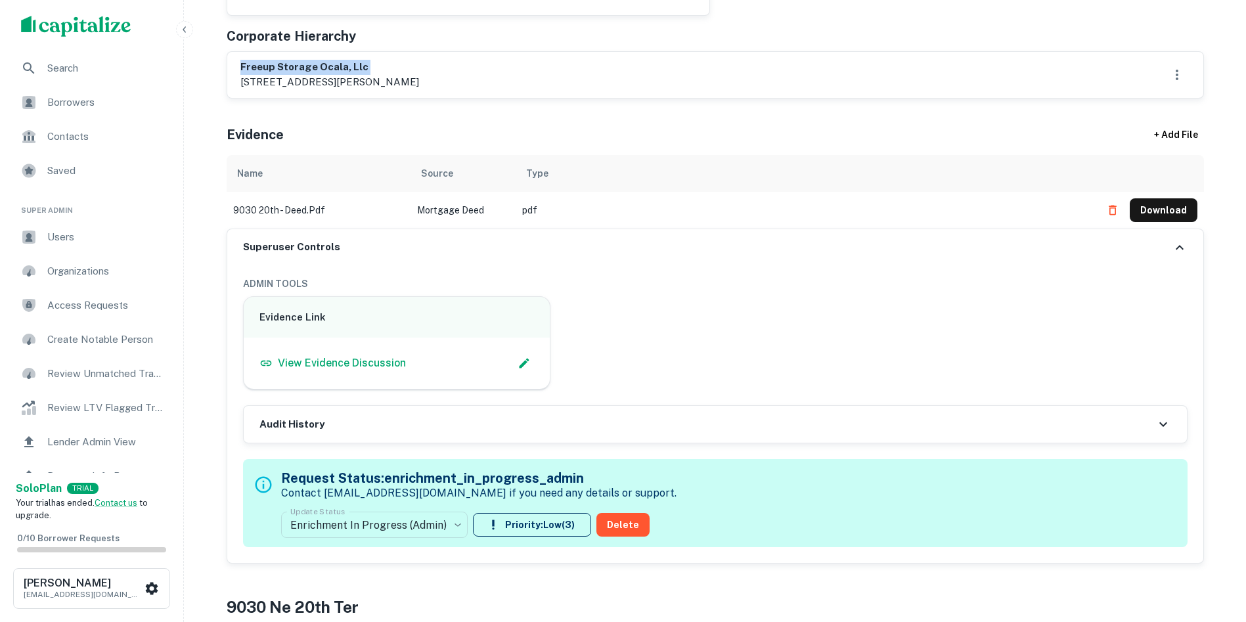
scroll to position [723, 0]
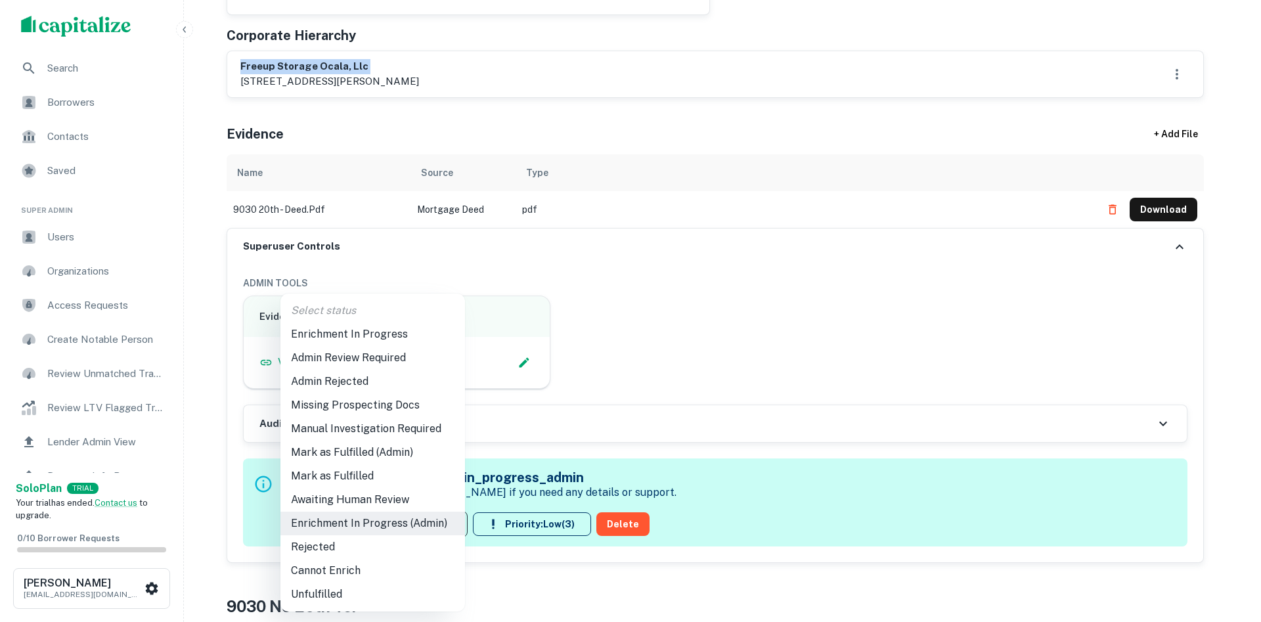
click at [348, 357] on li "Admin Review Required" at bounding box center [373, 358] width 185 height 24
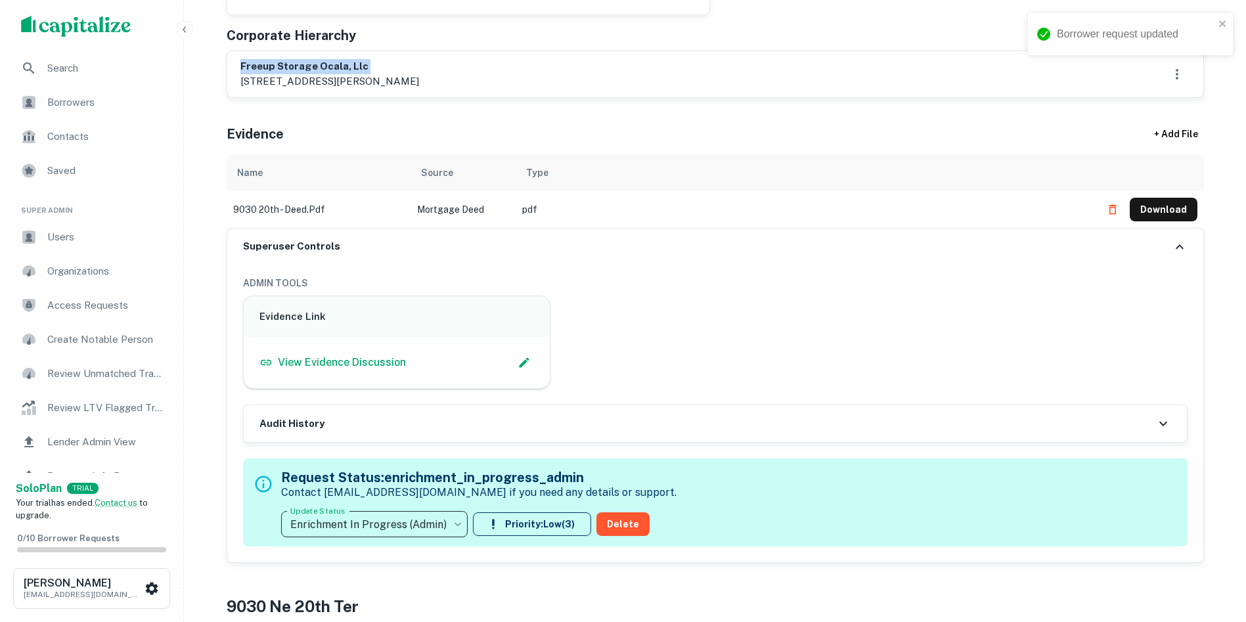
type input "**********"
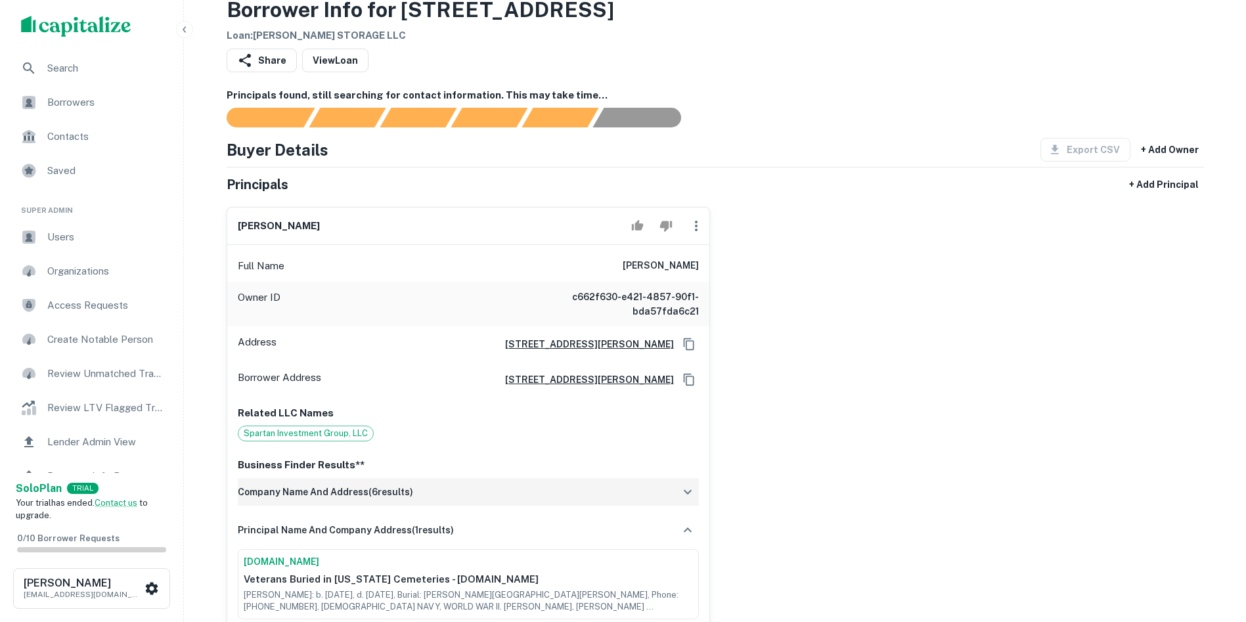
scroll to position [0, 0]
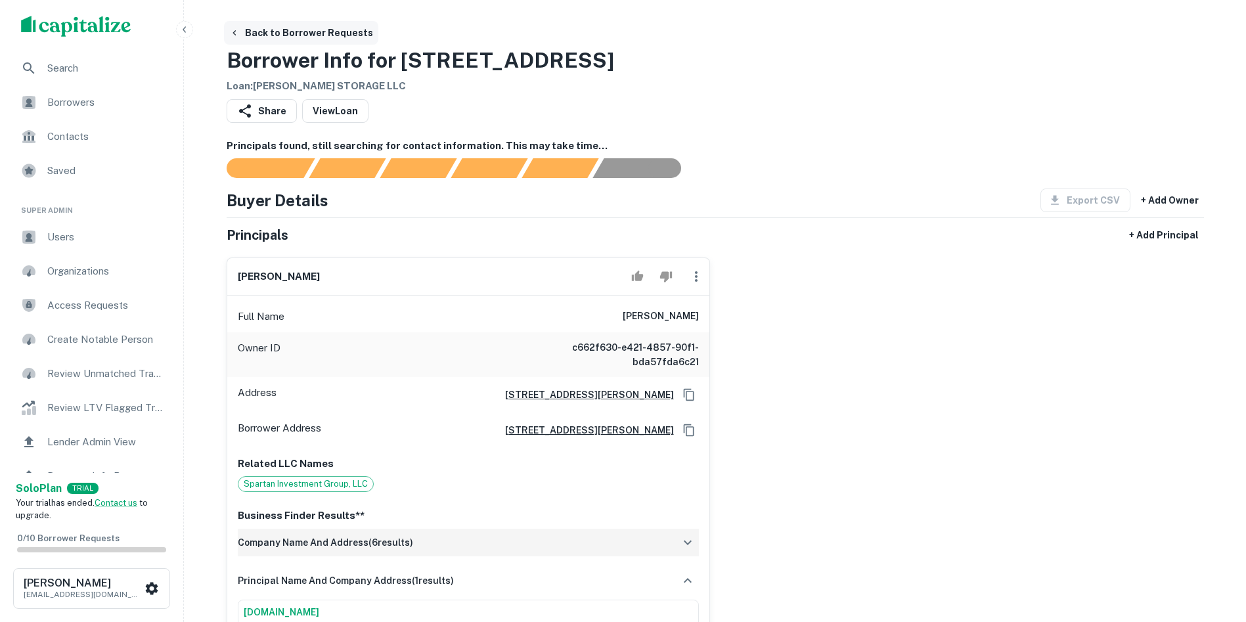
drag, startPoint x: 227, startPoint y: 20, endPoint x: 233, endPoint y: 25, distance: 7.9
click at [241, 33] on button "Back to Borrower Requests" at bounding box center [301, 33] width 154 height 24
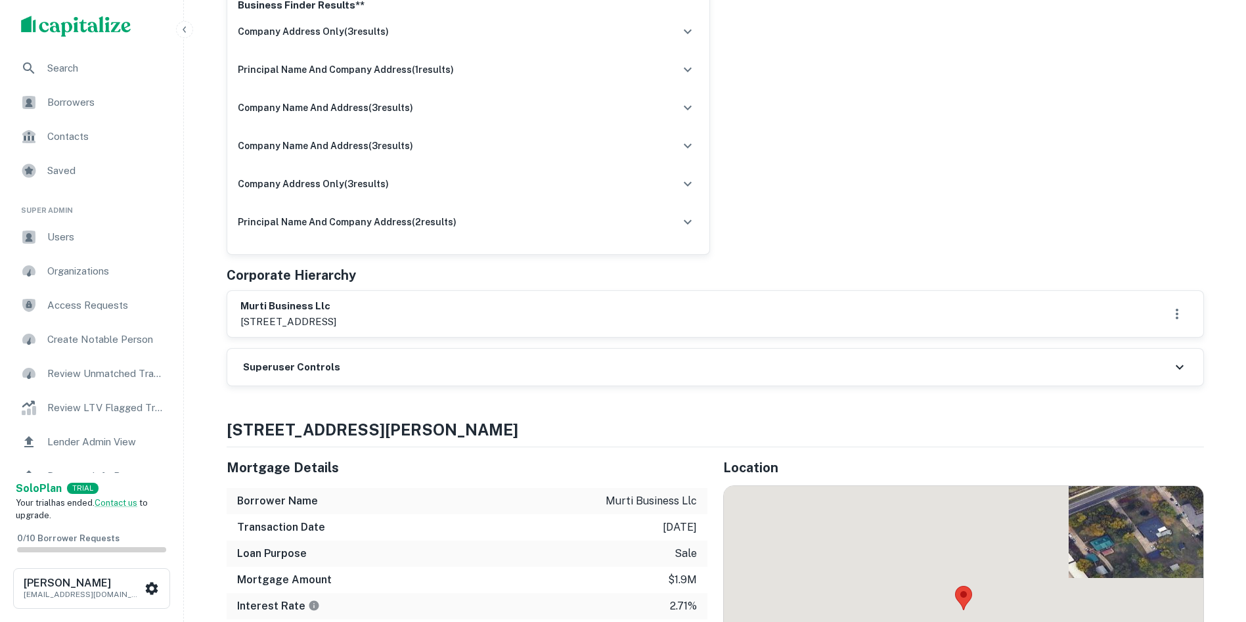
scroll to position [460, 0]
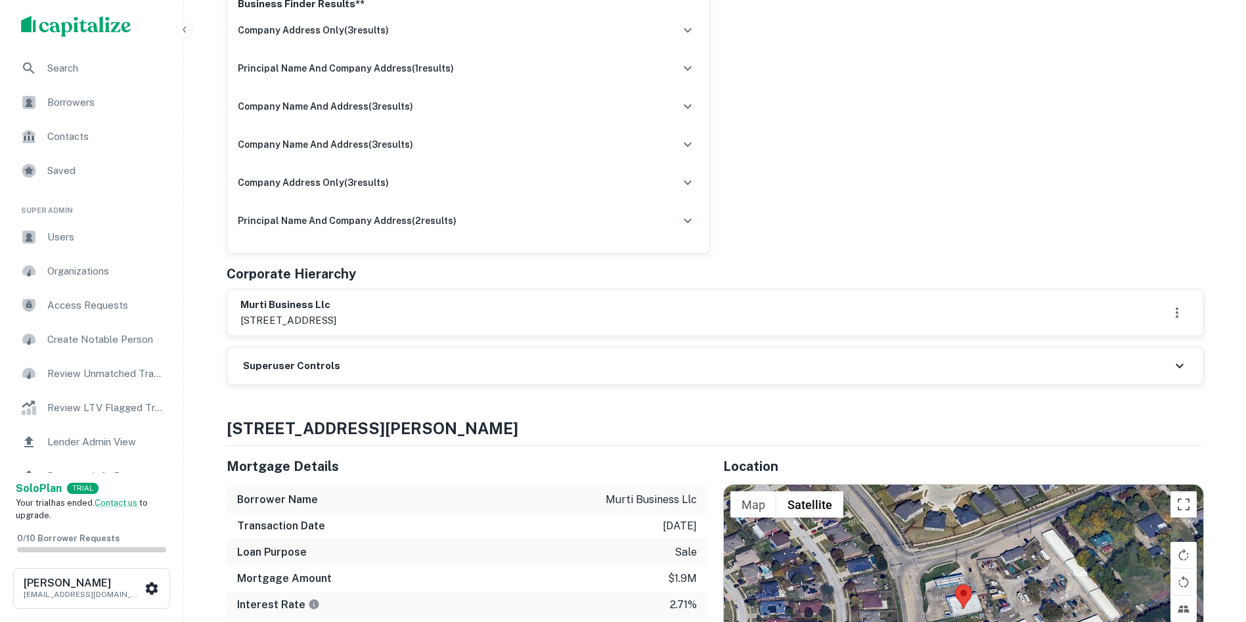
click at [265, 300] on h6 "murti business llc" at bounding box center [288, 305] width 96 height 15
copy h6 "murti business llc"
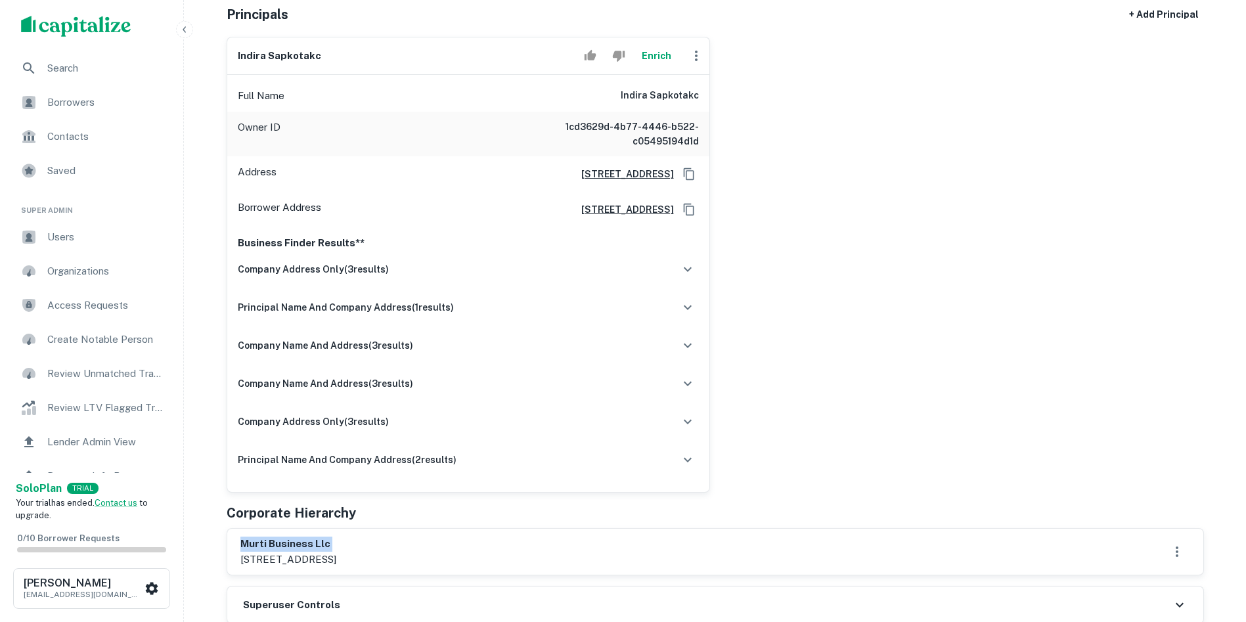
scroll to position [197, 0]
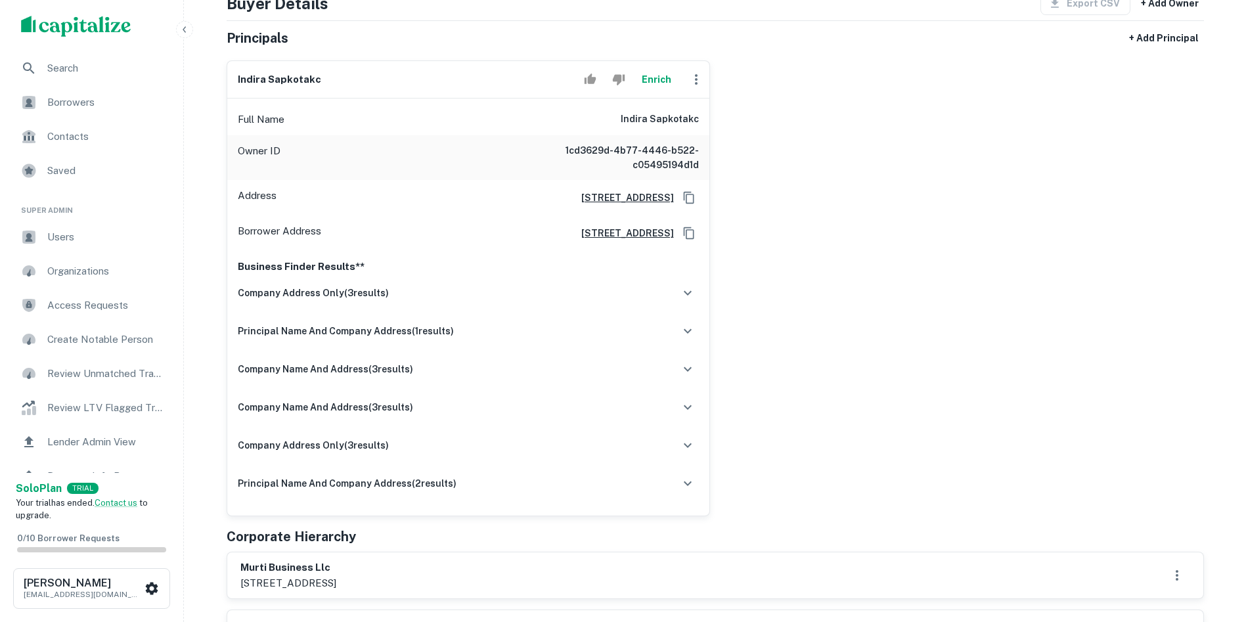
click at [937, 234] on div "indira sapkotakc Enrich Full Name indira sapkotakc Owner ID 1cd3629d-4b77-4446-…" at bounding box center [710, 283] width 988 height 466
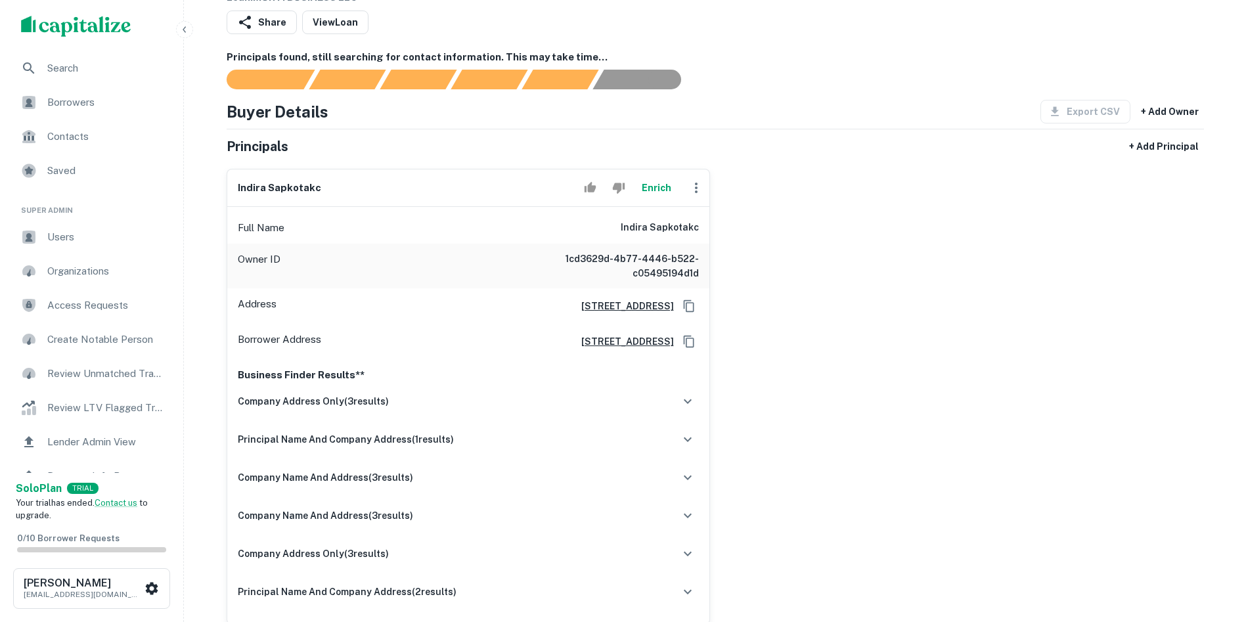
scroll to position [0, 0]
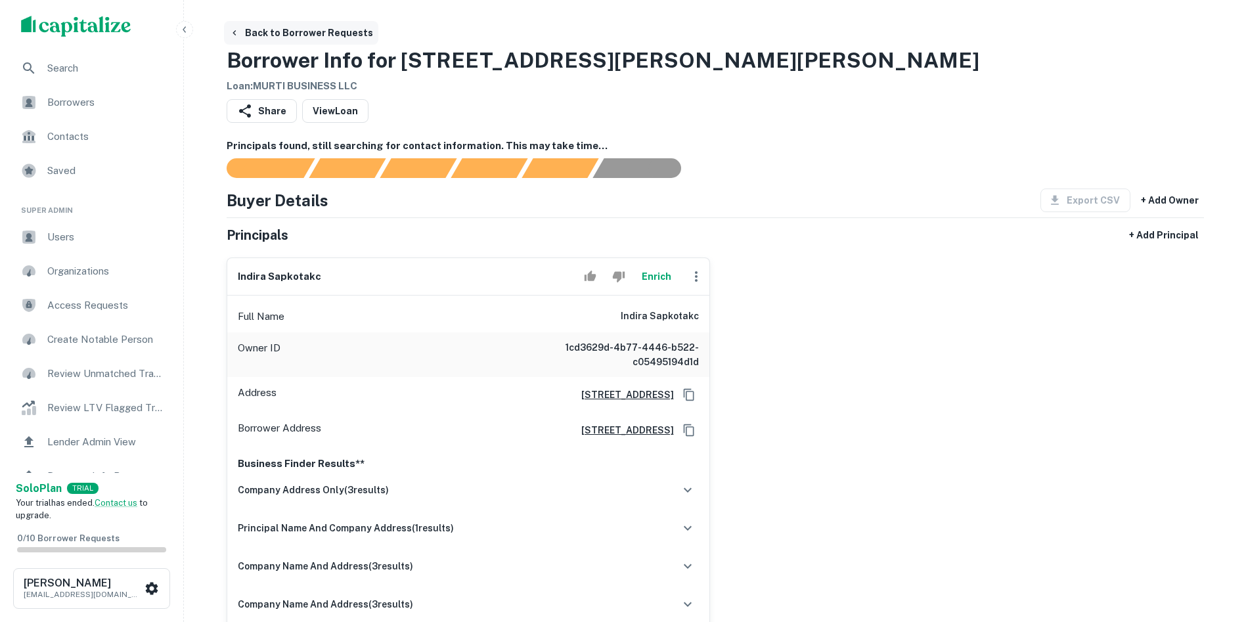
click at [244, 32] on button "Back to Borrower Requests" at bounding box center [301, 33] width 154 height 24
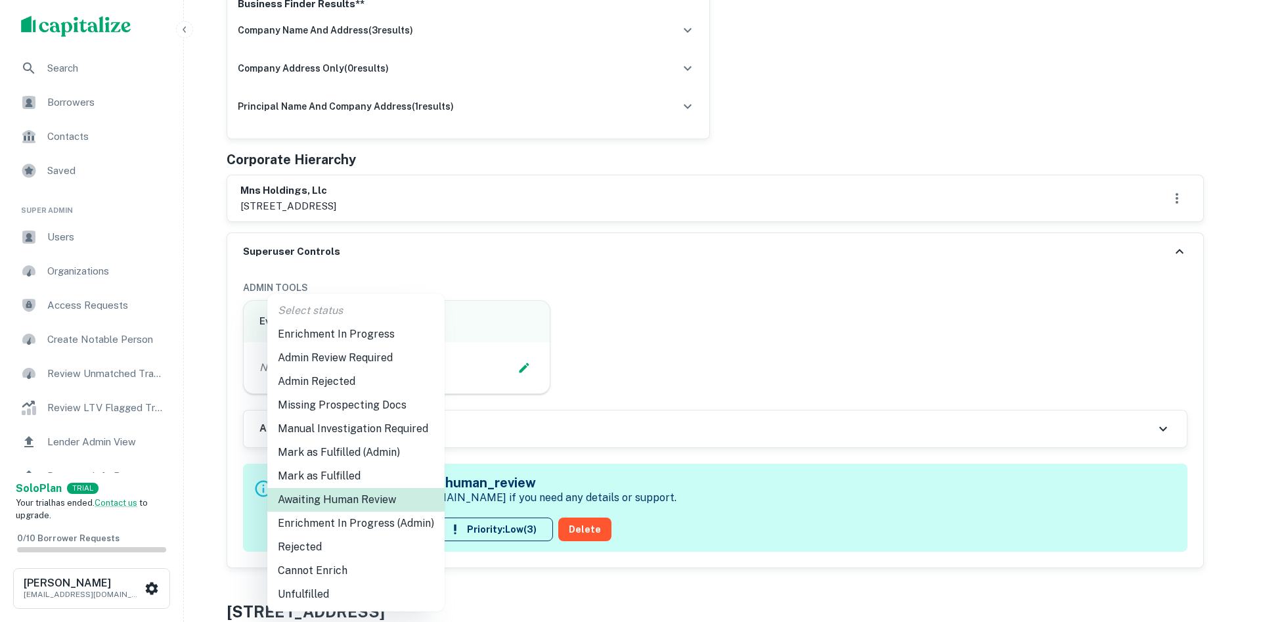
click at [364, 530] on li "Enrichment In Progress (Admin)" at bounding box center [355, 524] width 177 height 24
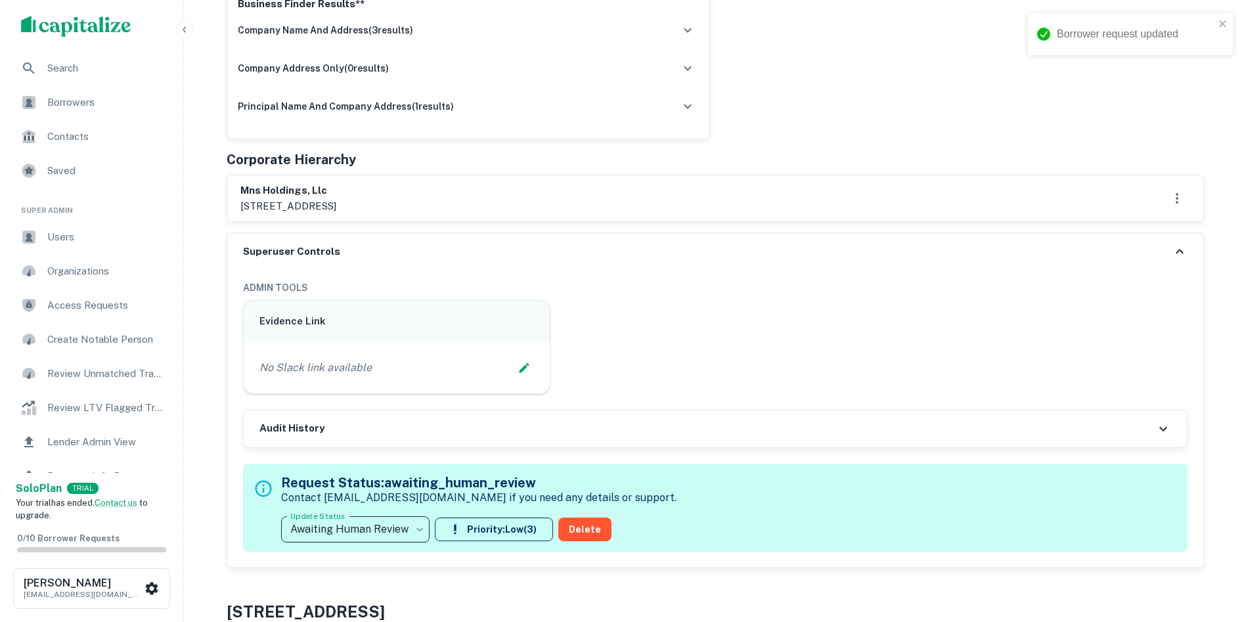
type input "**********"
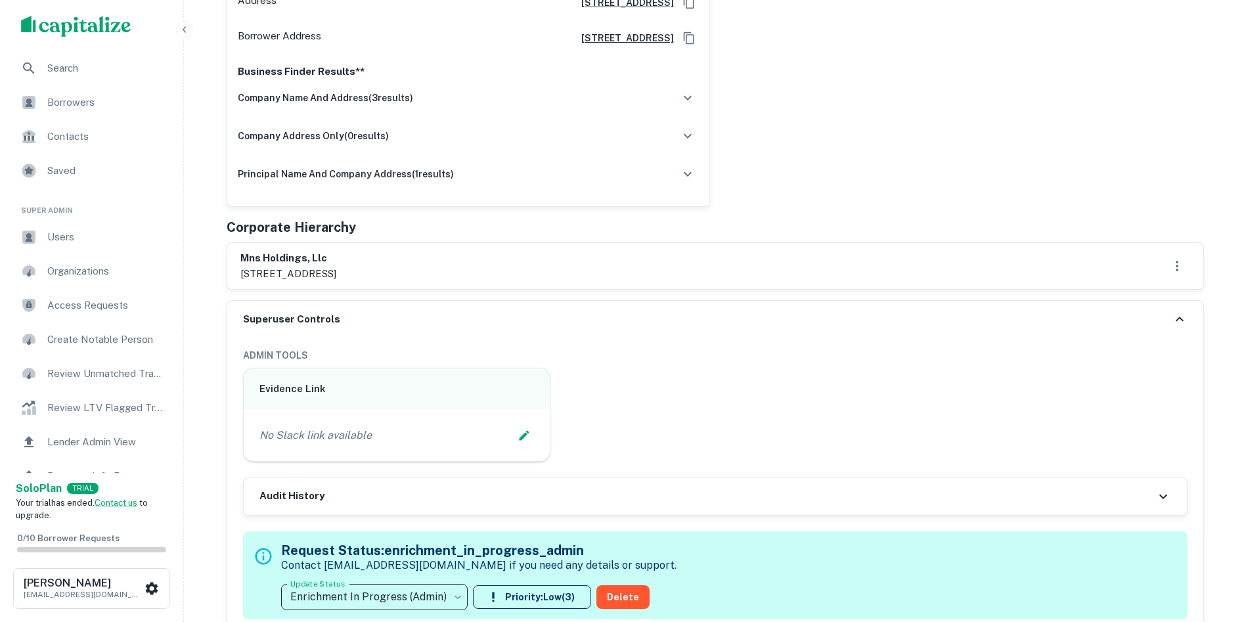
scroll to position [460, 0]
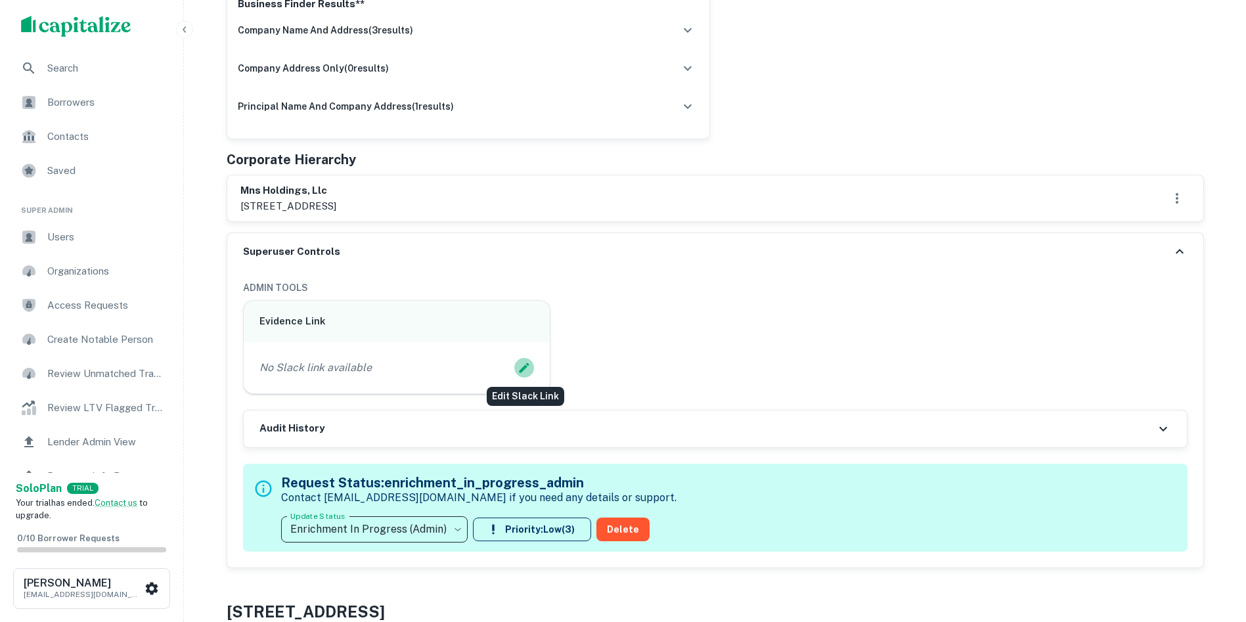
click at [529, 370] on icon "Edit Slack Link" at bounding box center [524, 367] width 13 height 13
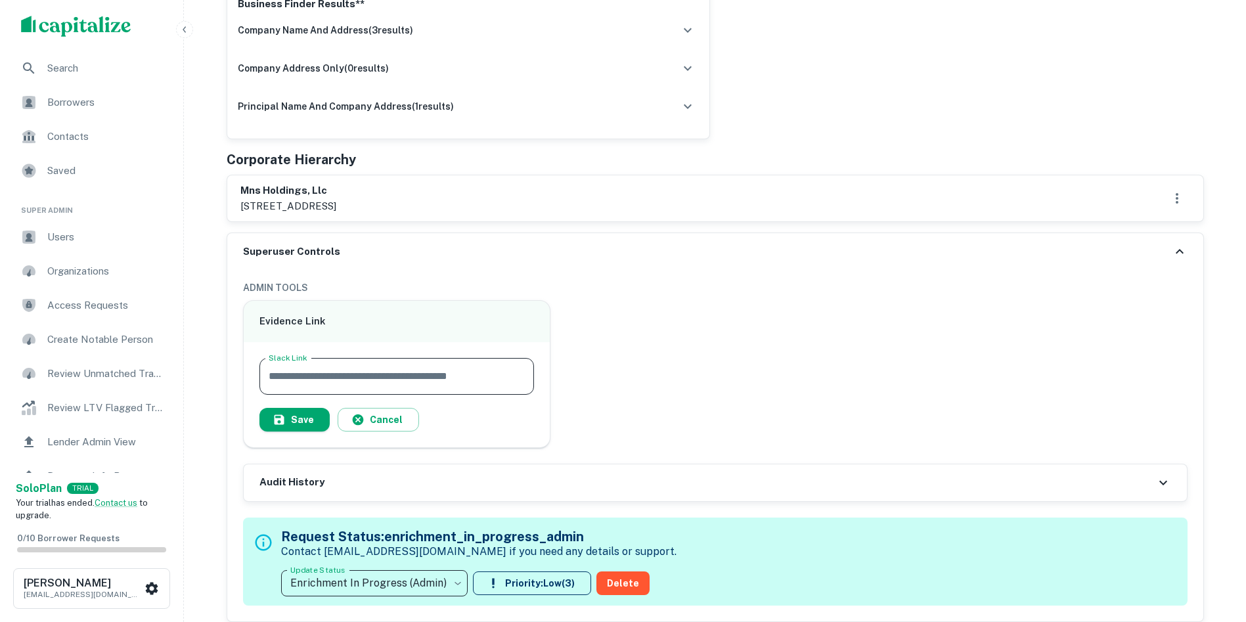
click at [467, 362] on input "Slack Link" at bounding box center [396, 376] width 275 height 37
paste input "**********"
type input "**********"
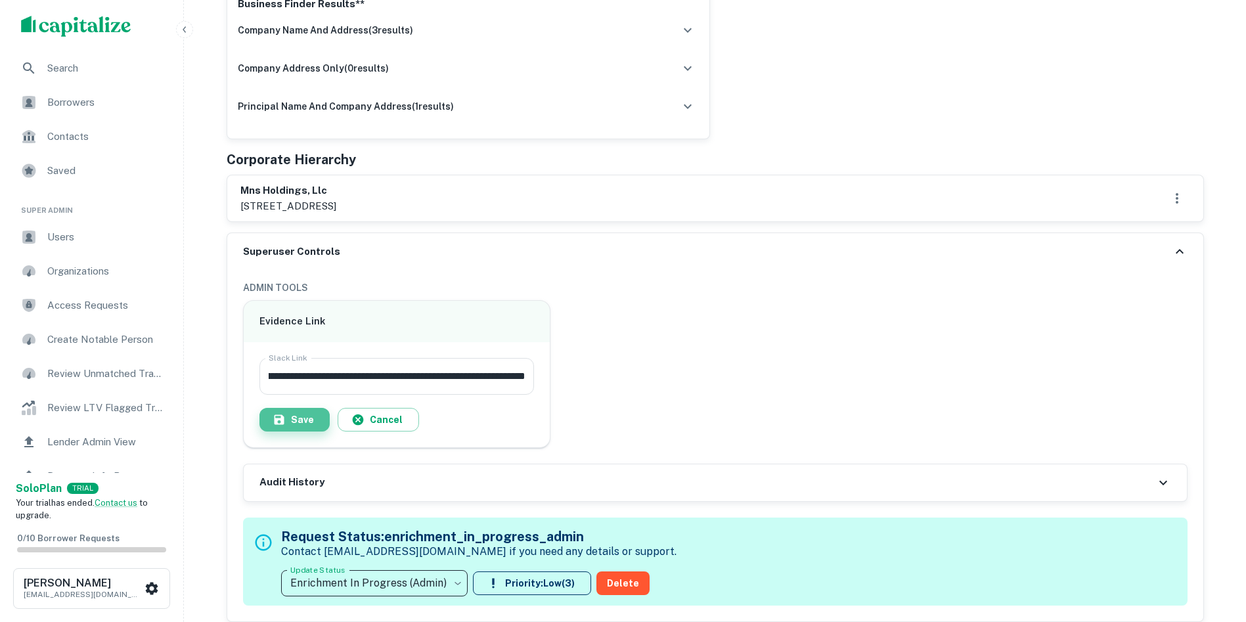
click at [306, 415] on button "Save" at bounding box center [294, 420] width 70 height 24
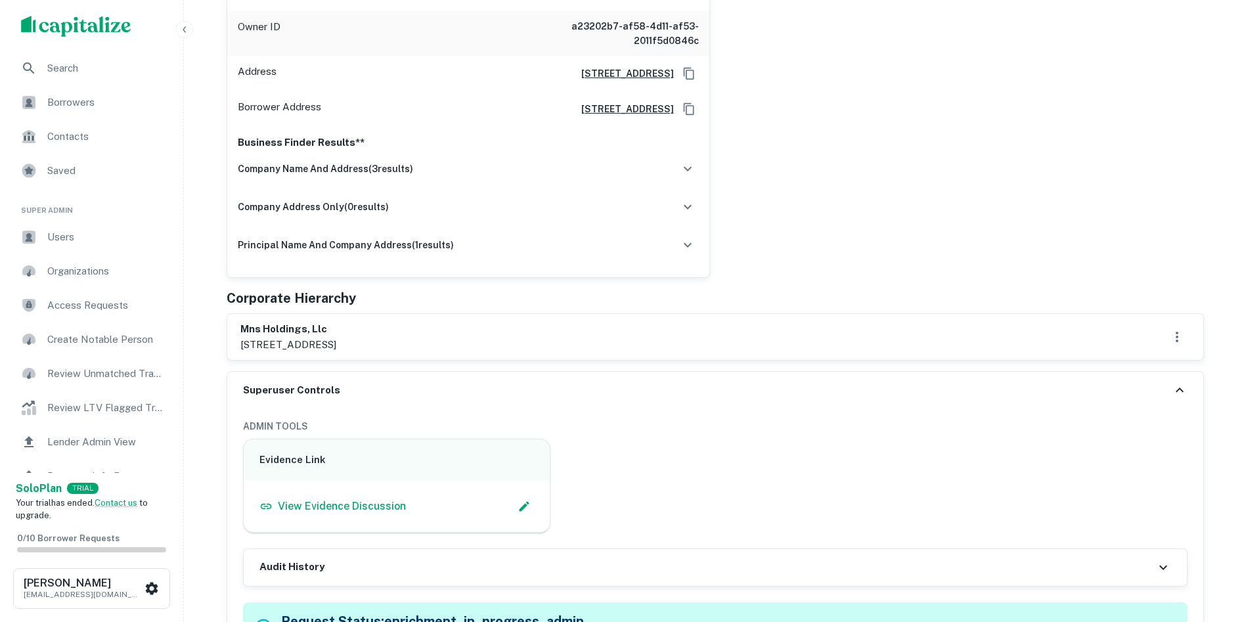
scroll to position [394, 0]
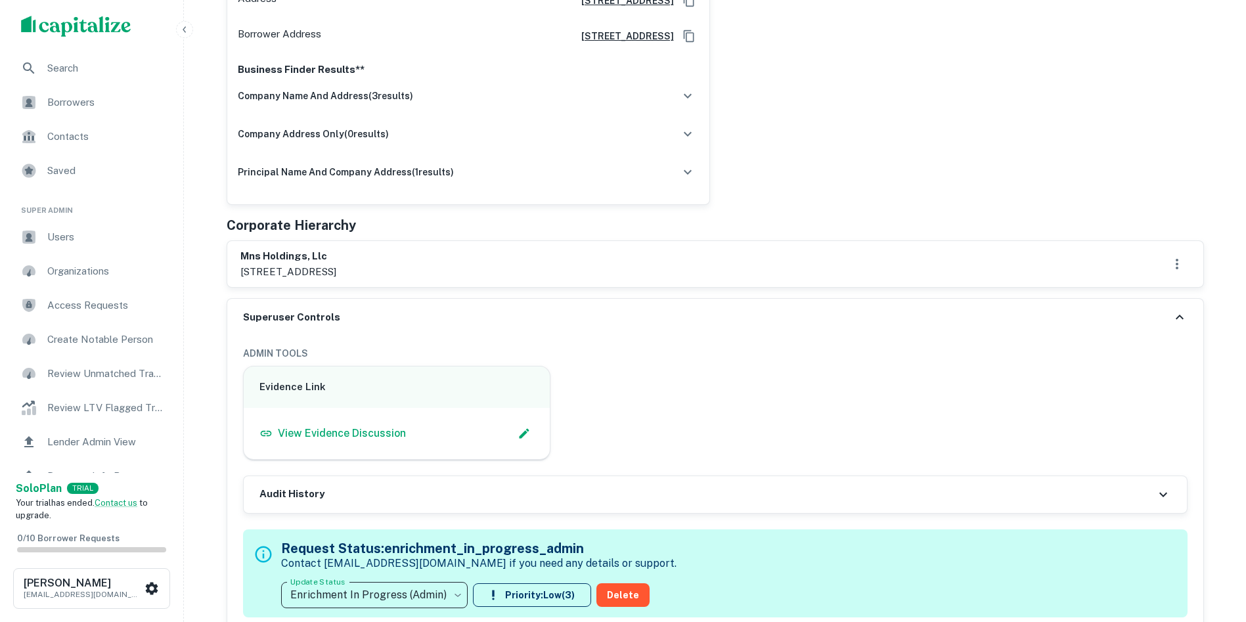
click at [1179, 66] on div "moo ho kim Enrich Full Name moo ho kim Owner ID a23202b7-af58-4d11-af53-2011f5d…" at bounding box center [710, 29] width 988 height 352
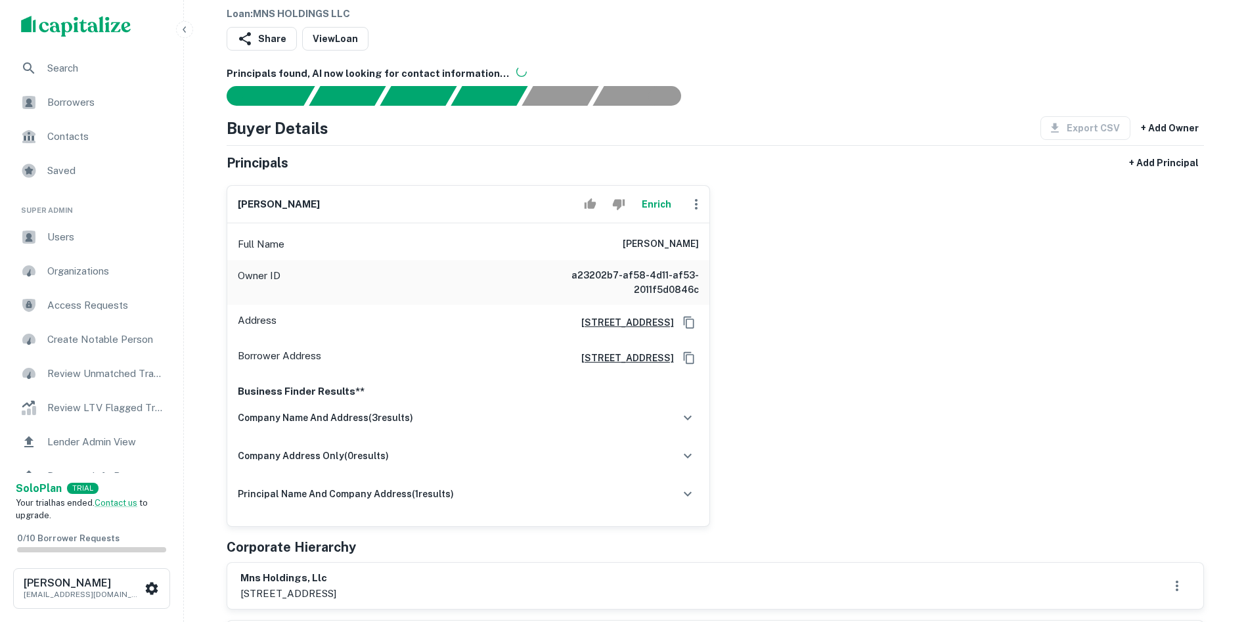
scroll to position [66, 0]
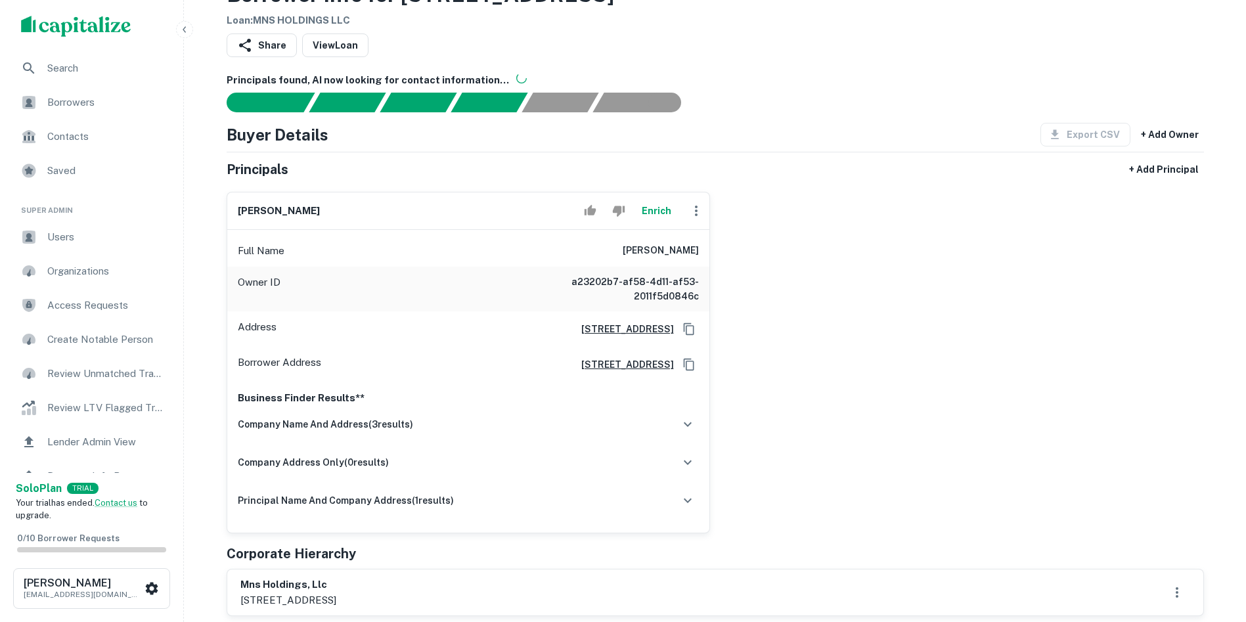
click at [285, 208] on h6 "moo ho kim" at bounding box center [279, 211] width 82 height 15
copy div "moo ho kim Enrich"
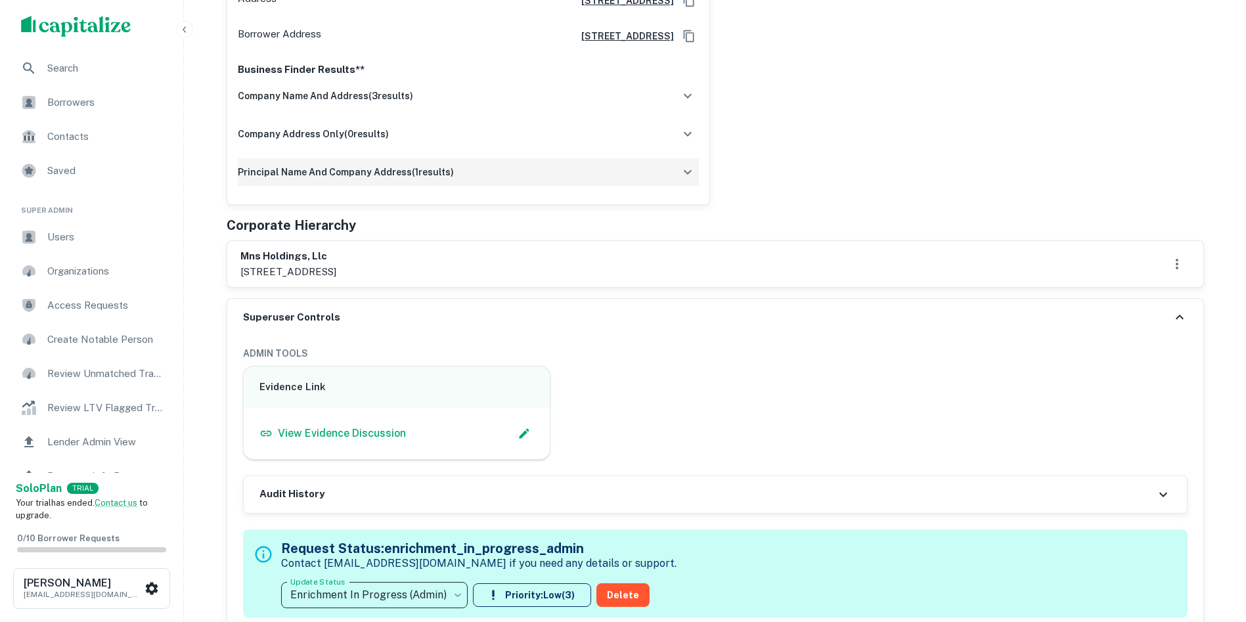
scroll to position [328, 0]
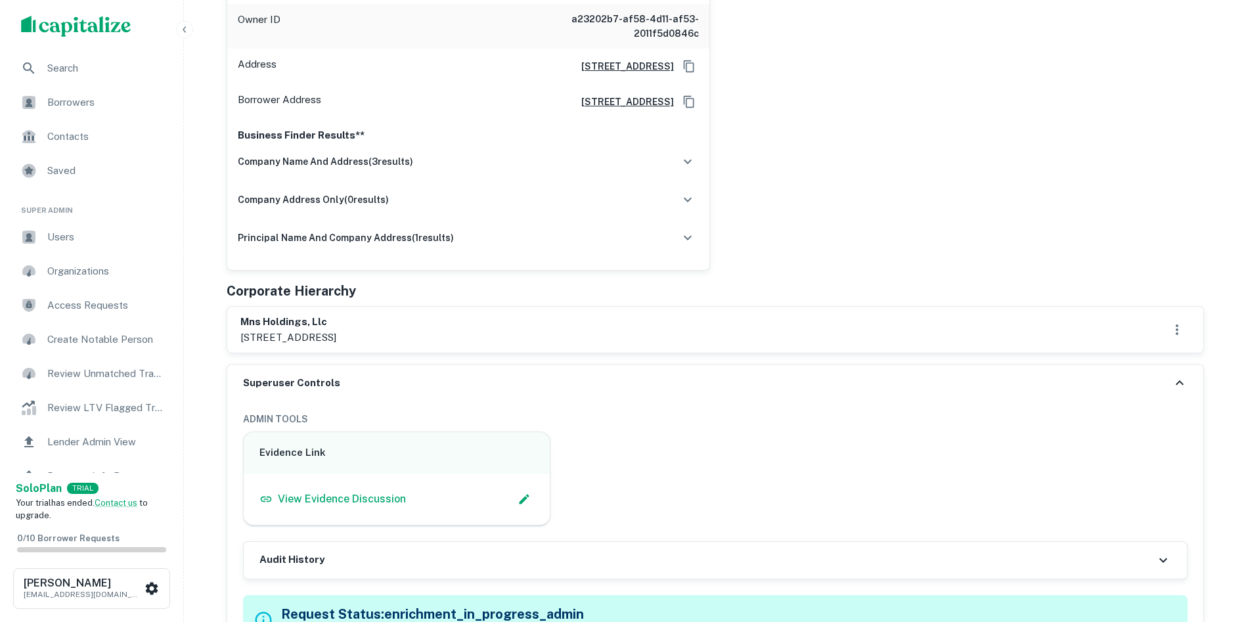
drag, startPoint x: 318, startPoint y: 337, endPoint x: 374, endPoint y: 336, distance: 56.5
click at [336, 336] on p "700 e. 139th st., compton, ca, 90059" at bounding box center [288, 338] width 96 height 16
copy p "compton, ca"
click at [789, 266] on div "moo ho kim Enrich Full Name moo ho kim Owner ID a23202b7-af58-4d11-af53-2011f5d…" at bounding box center [710, 95] width 988 height 352
drag, startPoint x: 241, startPoint y: 318, endPoint x: 432, endPoint y: 345, distance: 192.4
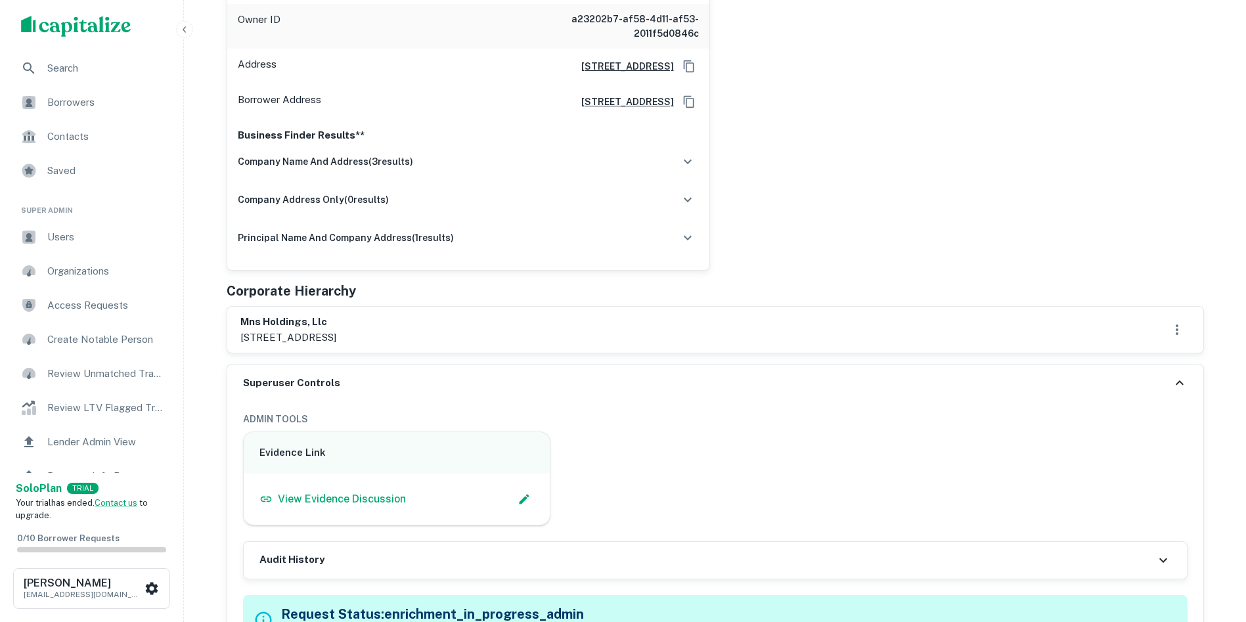
click at [432, 345] on div "mns holdings, llc 700 e. 139th st., compton, ca, 90059" at bounding box center [715, 330] width 976 height 46
click at [400, 302] on div "Principals + Add Principal moo ho kim Enrich Full Name moo ho kim Owner ID a232…" at bounding box center [715, 124] width 977 height 459
drag, startPoint x: 241, startPoint y: 337, endPoint x: 420, endPoint y: 334, distance: 178.7
click at [420, 334] on div "mns holdings, llc 700 e. 139th st., compton, ca, 90059" at bounding box center [715, 330] width 950 height 30
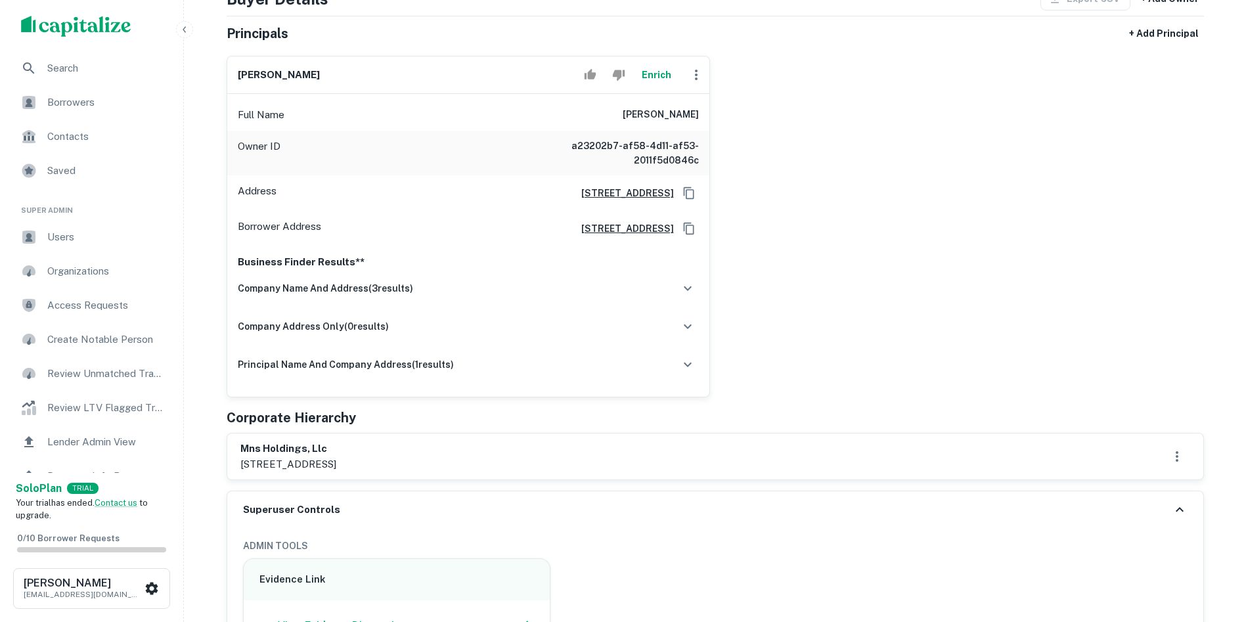
scroll to position [0, 0]
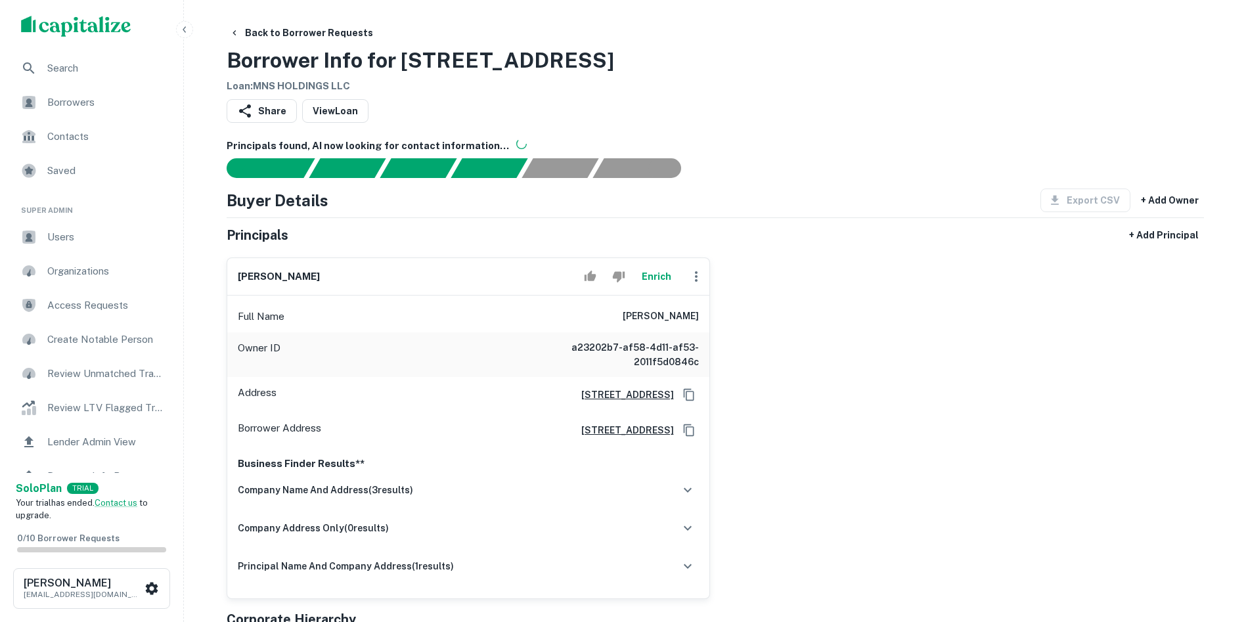
click at [288, 281] on h6 "moo ho kim" at bounding box center [279, 276] width 82 height 15
copy div "moo ho kim Enrich"
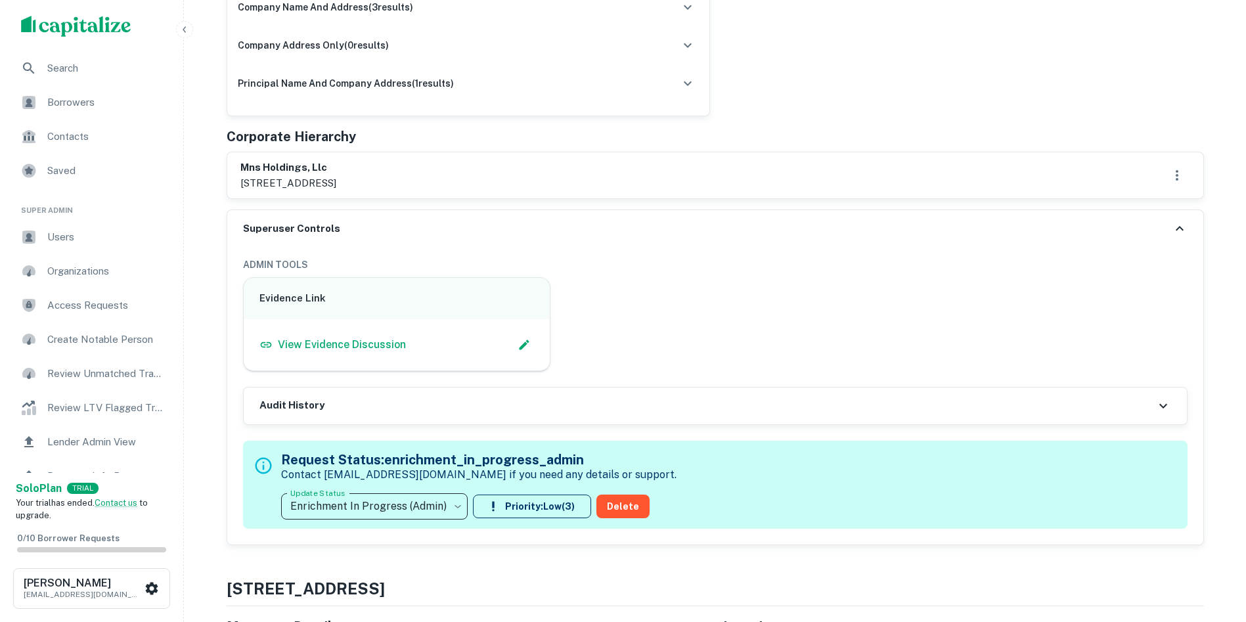
scroll to position [460, 0]
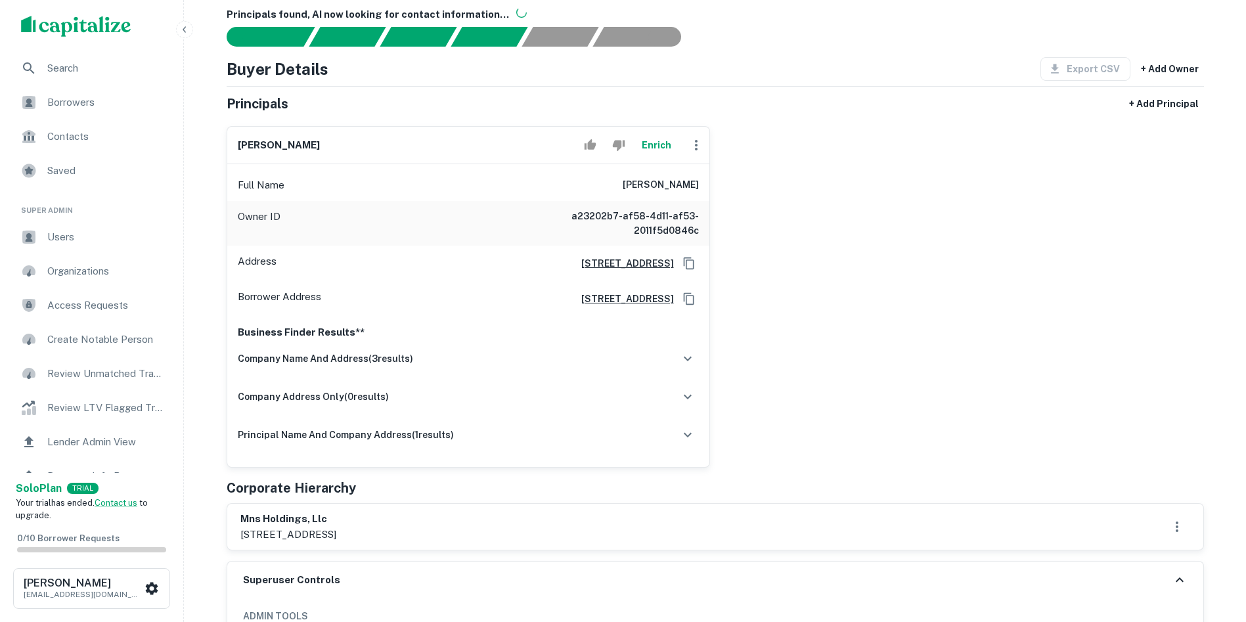
scroll to position [263, 0]
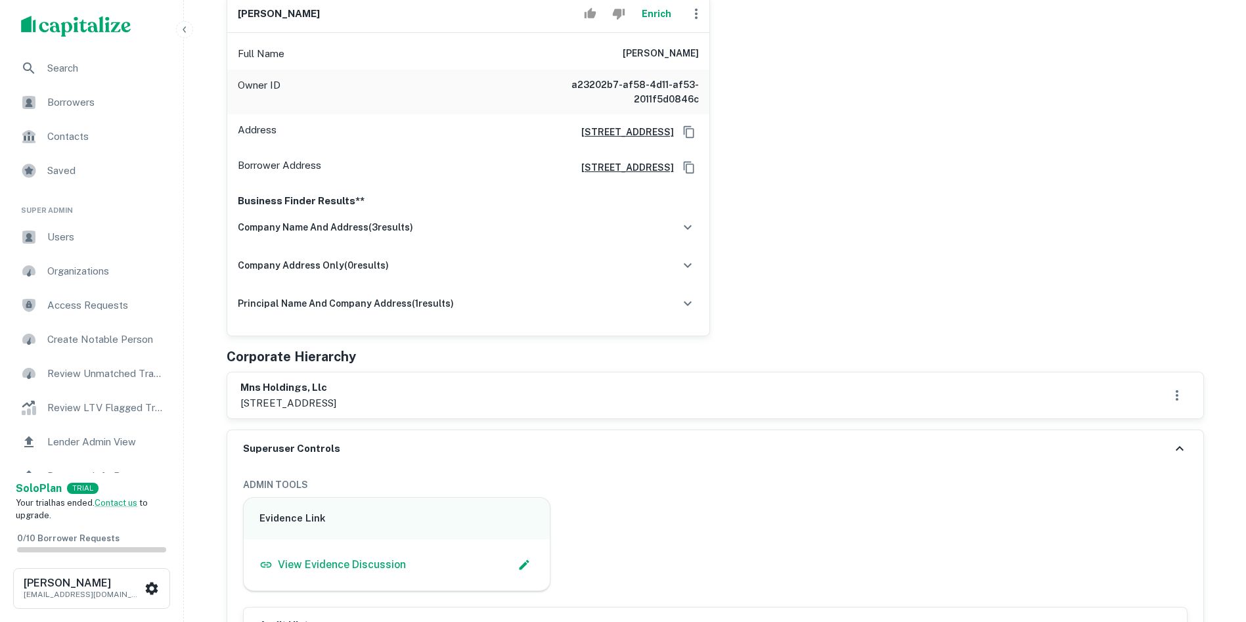
drag, startPoint x: 420, startPoint y: 403, endPoint x: 194, endPoint y: 403, distance: 225.3
click at [648, 321] on div "company name and address ( 3 results) Mns Holdings, LLC Mns Holdings, LLC Compt…" at bounding box center [468, 270] width 461 height 114
click at [300, 396] on p "700 e. 139th st., compton, ca, 90059" at bounding box center [288, 403] width 96 height 16
click at [297, 404] on p "700 e. 139th st., compton, ca, 90059" at bounding box center [288, 403] width 96 height 16
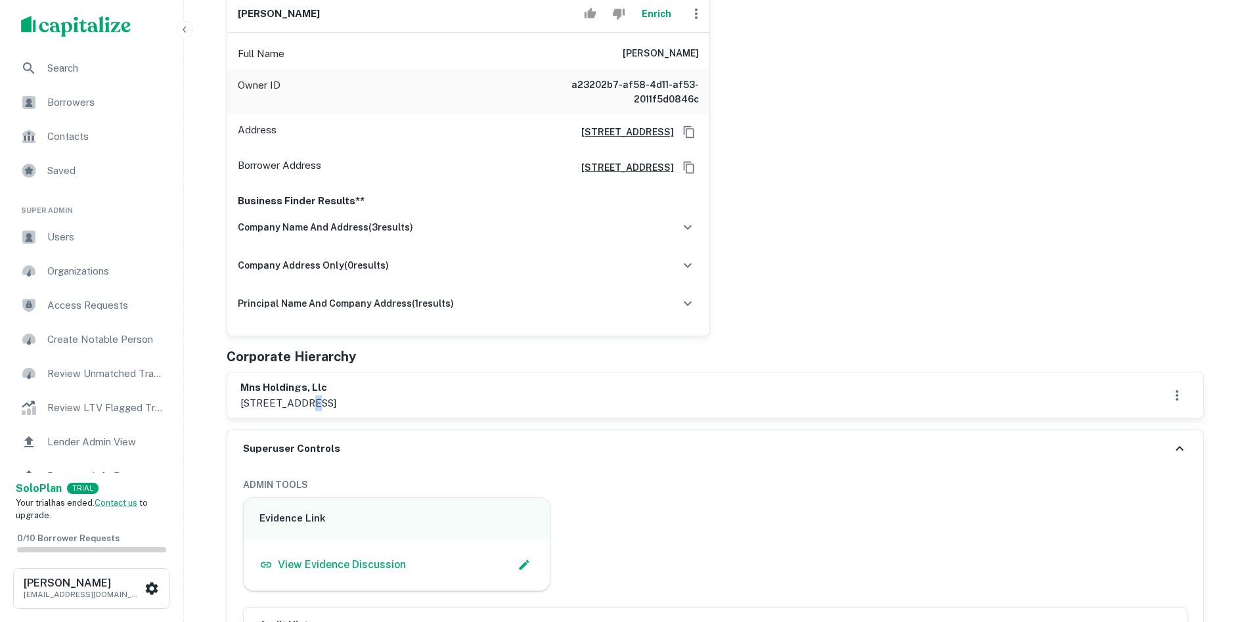
click at [297, 404] on p "700 e. 139th st., compton, ca, 90059" at bounding box center [288, 403] width 96 height 16
copy div "700 e. 139th st., compton, ca, 90059"
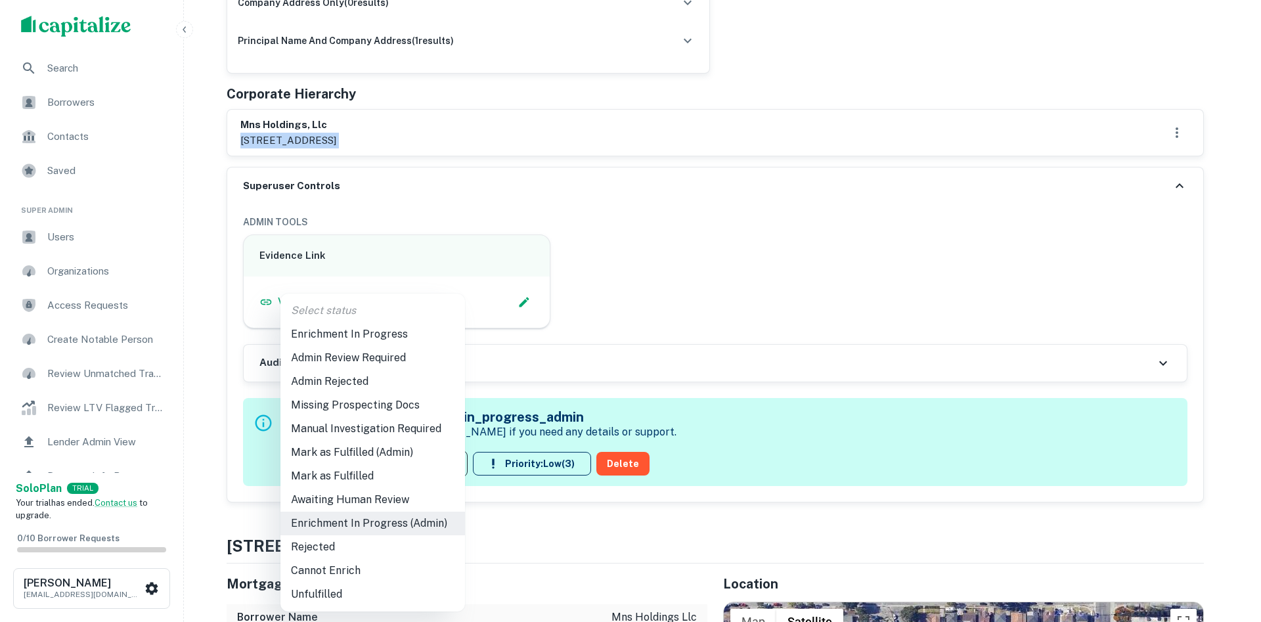
click at [346, 362] on li "Admin Review Required" at bounding box center [373, 358] width 185 height 24
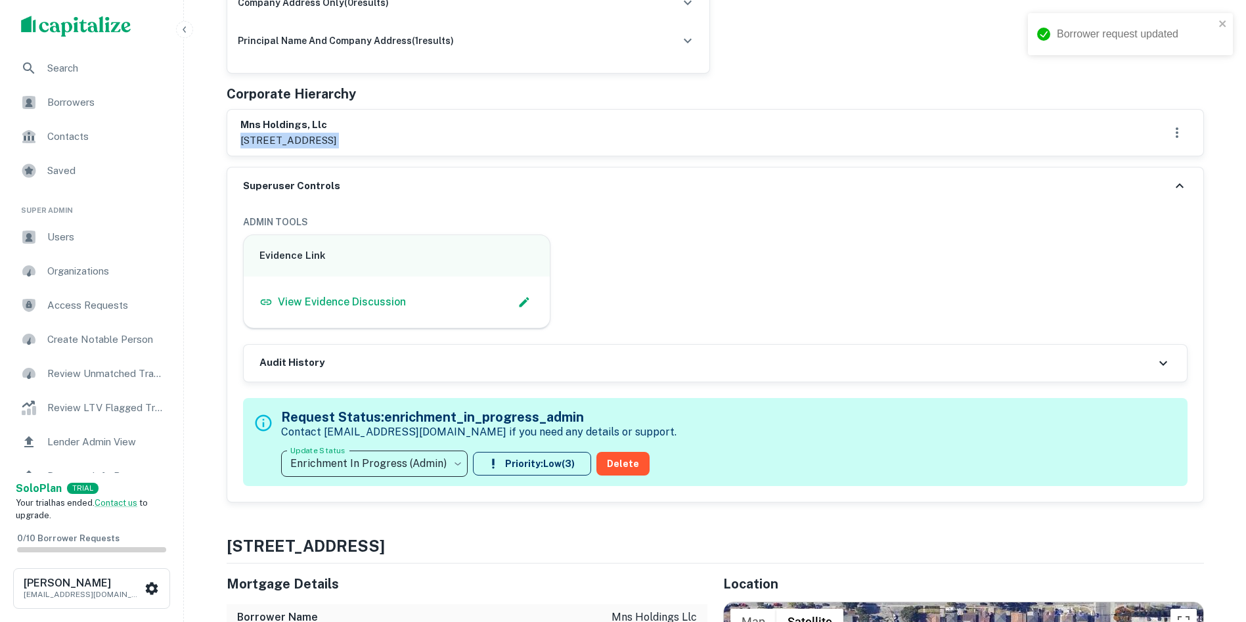
type input "**********"
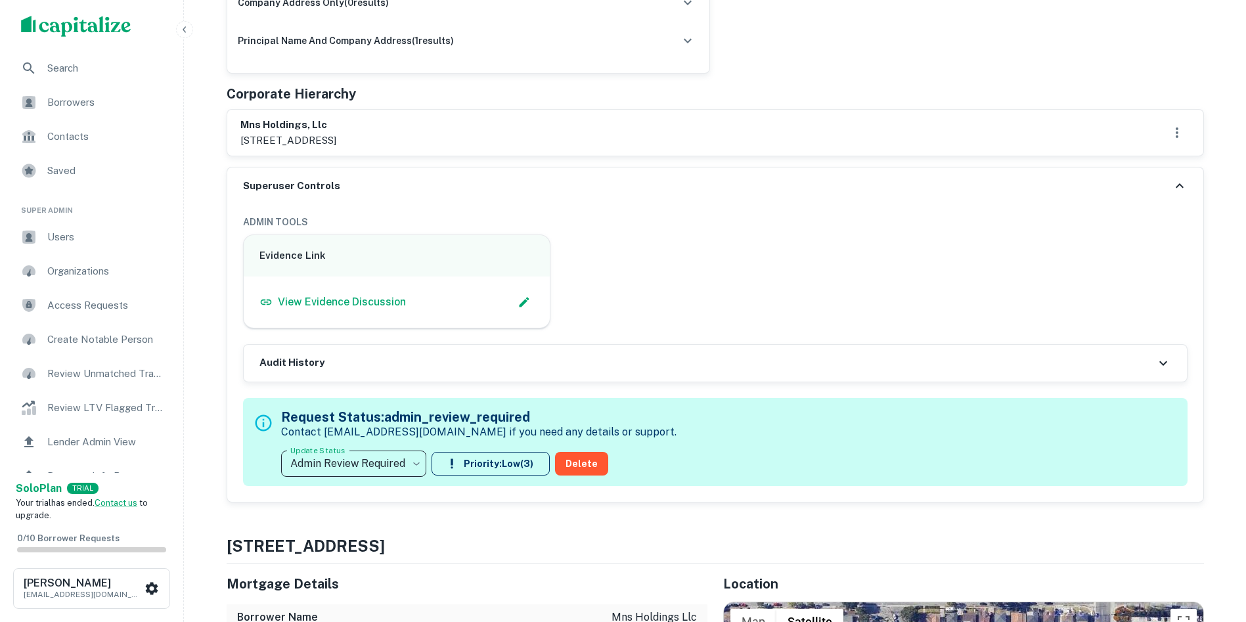
drag, startPoint x: 1077, startPoint y: 82, endPoint x: 1092, endPoint y: 96, distance: 20.0
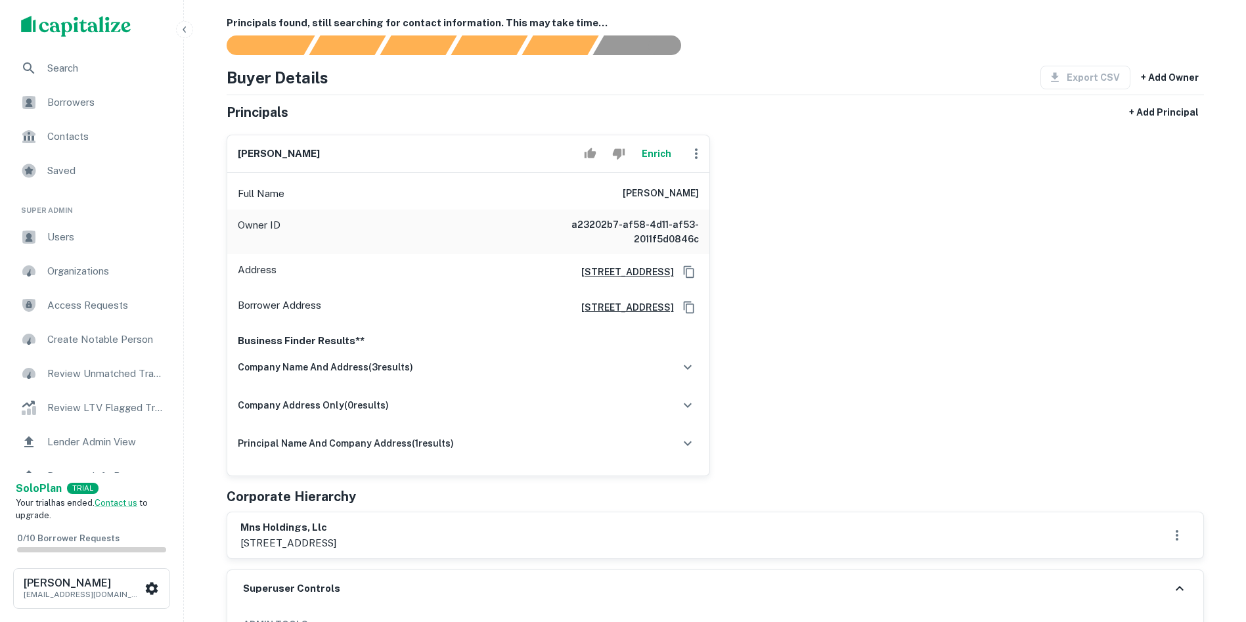
scroll to position [0, 0]
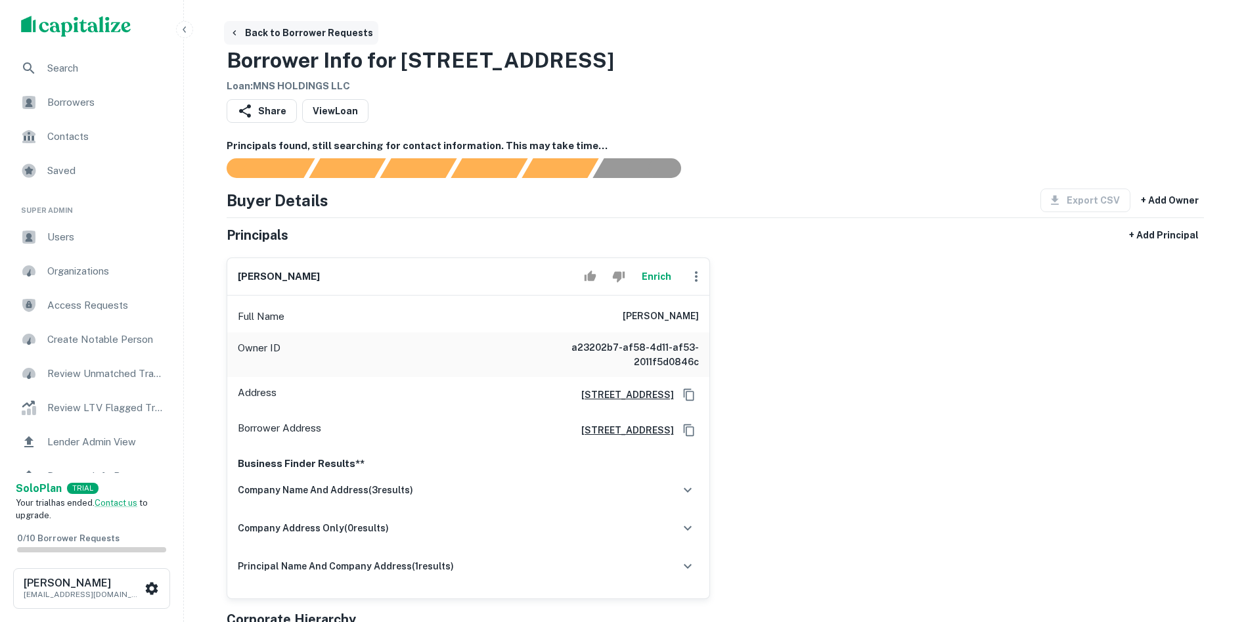
click at [241, 33] on button "Back to Borrower Requests" at bounding box center [301, 33] width 154 height 24
